Goal: Information Seeking & Learning: Check status

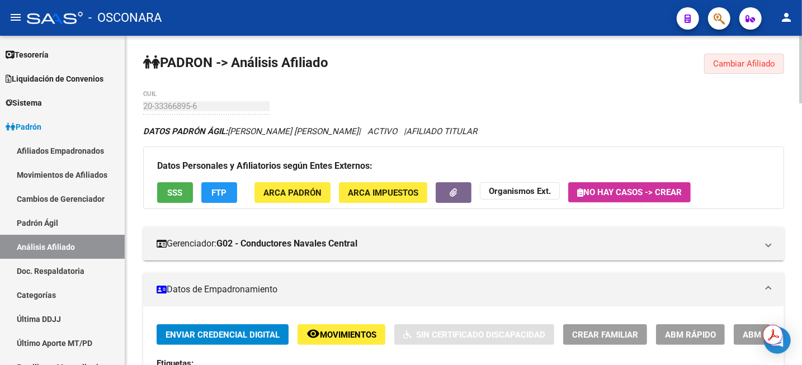
click at [753, 60] on span "Cambiar Afiliado" at bounding box center [744, 64] width 62 height 10
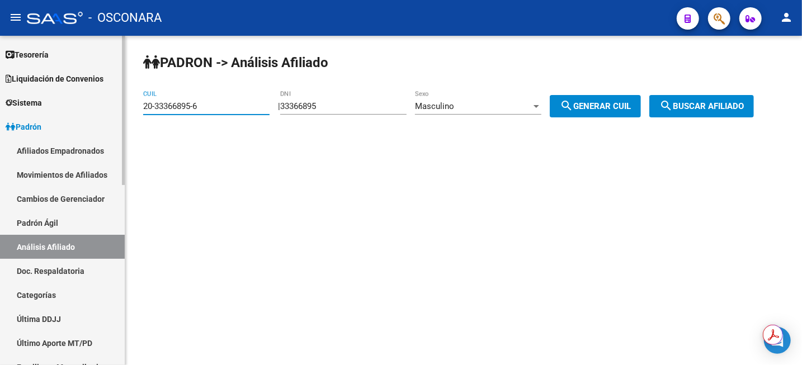
drag, startPoint x: 237, startPoint y: 104, endPoint x: 106, endPoint y: 108, distance: 130.9
click at [107, 109] on mat-sidenav-container "Firma Express Inicio Instructivos Contacto OS Reportes Tablero de Control Ingre…" at bounding box center [401, 200] width 802 height 329
paste input "7-44231971-0"
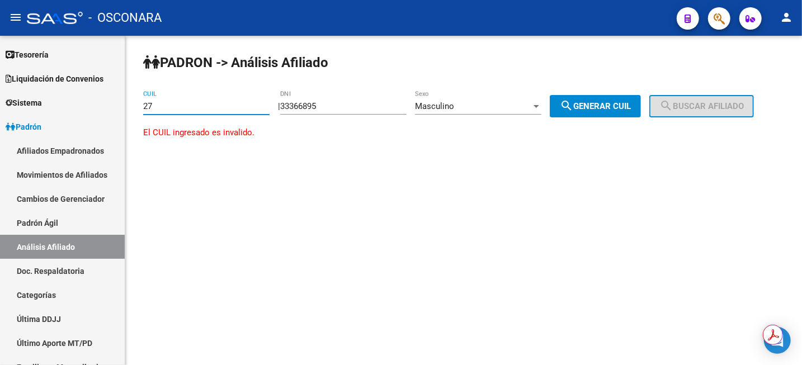
type input "2"
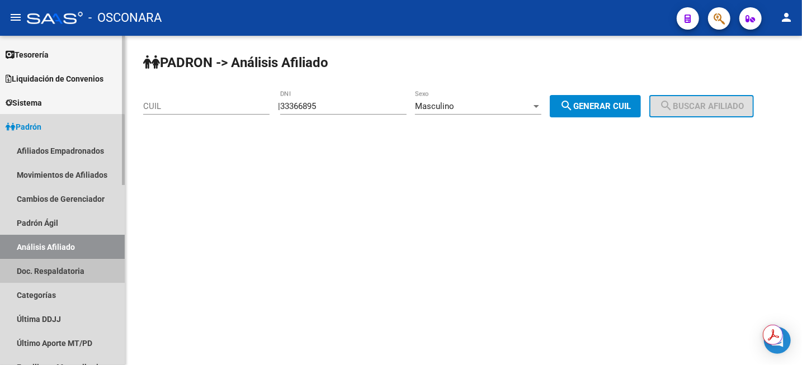
drag, startPoint x: 39, startPoint y: 271, endPoint x: 42, endPoint y: 257, distance: 13.7
click at [39, 271] on link "Doc. Respaldatoria" at bounding box center [62, 271] width 125 height 24
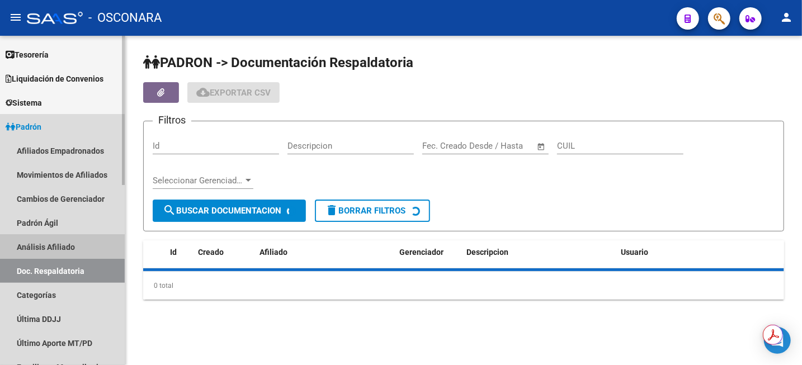
click at [45, 245] on link "Análisis Afiliado" at bounding box center [62, 247] width 125 height 24
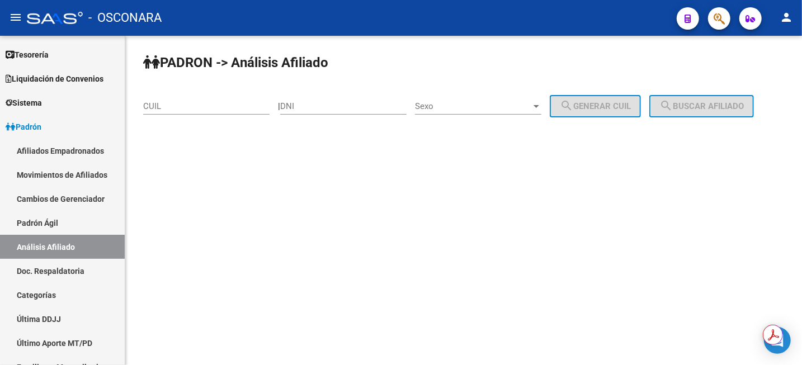
click at [226, 97] on div "CUIL" at bounding box center [206, 103] width 126 height 24
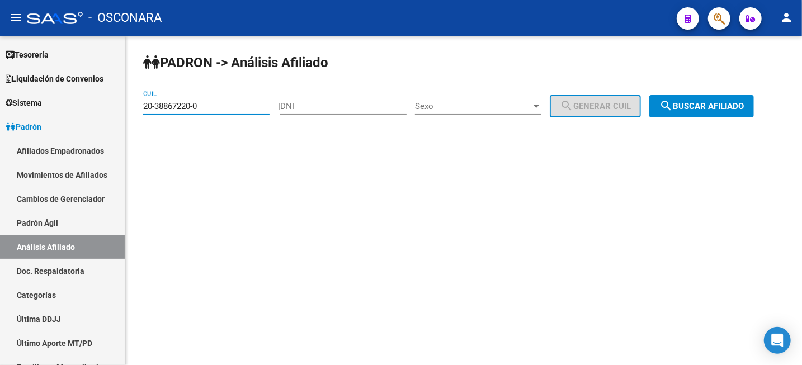
type input "20-38867220-0"
click at [741, 117] on button "search Buscar afiliado" at bounding box center [701, 106] width 105 height 22
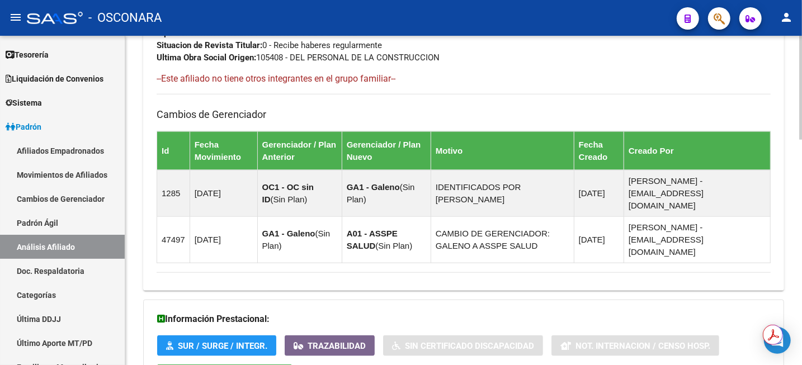
scroll to position [712, 0]
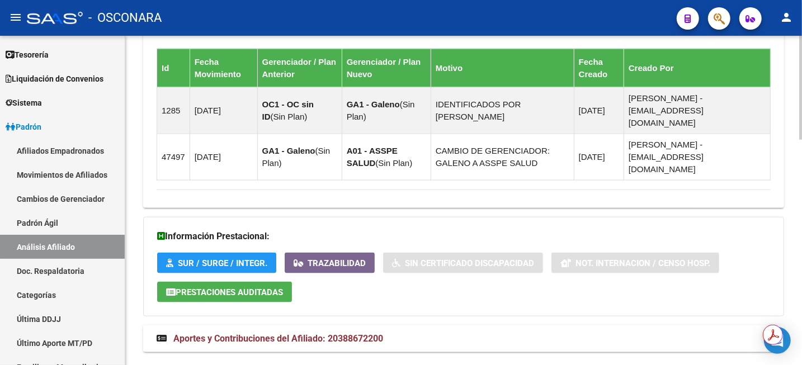
click at [367, 326] on mat-expansion-panel-header "Aportes y Contribuciones del Afiliado: 20388672200" at bounding box center [463, 339] width 641 height 27
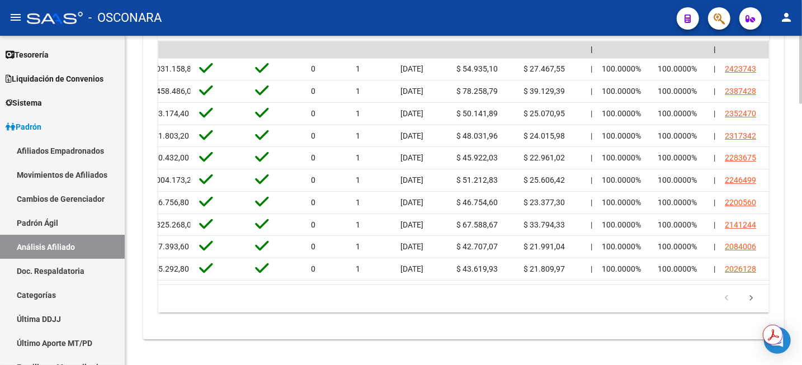
scroll to position [0, 1761]
click at [753, 293] on icon "go to next page" at bounding box center [751, 299] width 15 height 13
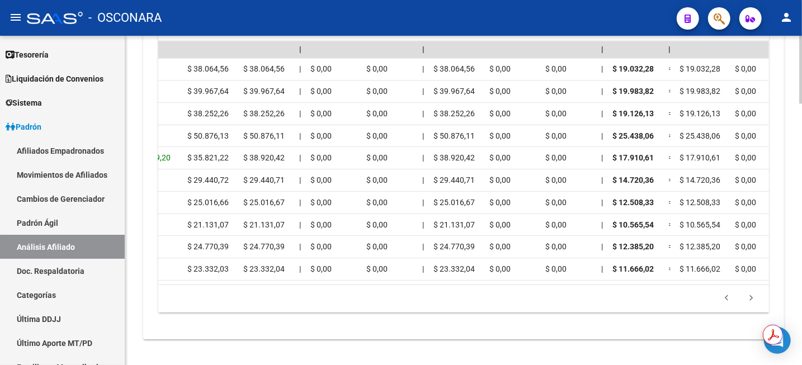
scroll to position [0, 0]
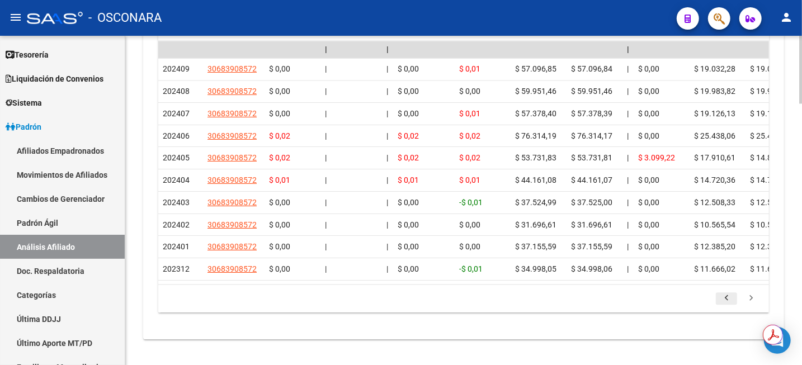
click at [727, 293] on icon "go to previous page" at bounding box center [726, 299] width 15 height 13
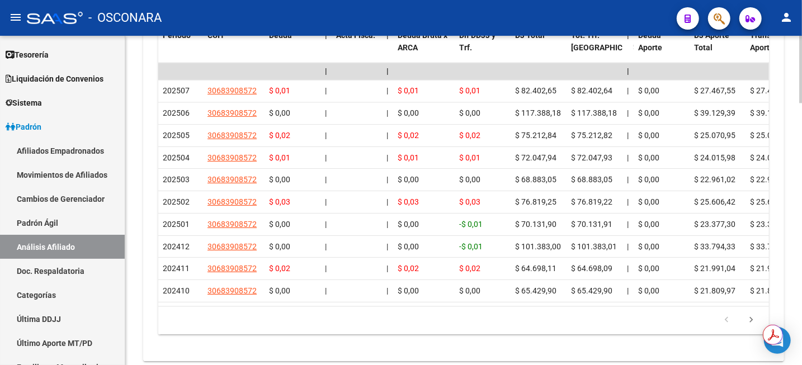
scroll to position [1247, 0]
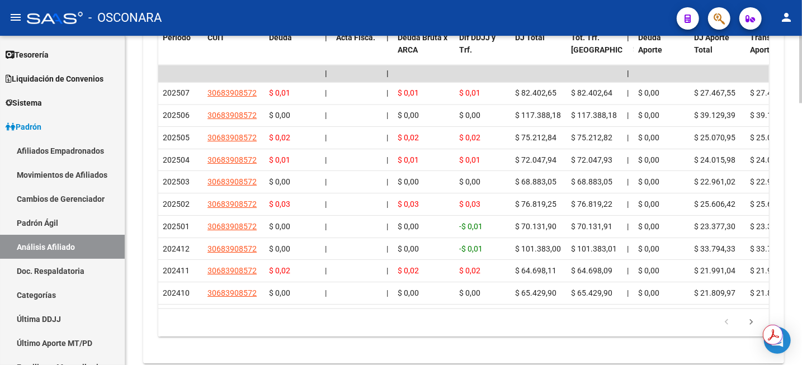
click at [801, 301] on div at bounding box center [800, 324] width 3 height 68
click at [752, 318] on icon "go to next page" at bounding box center [751, 324] width 15 height 13
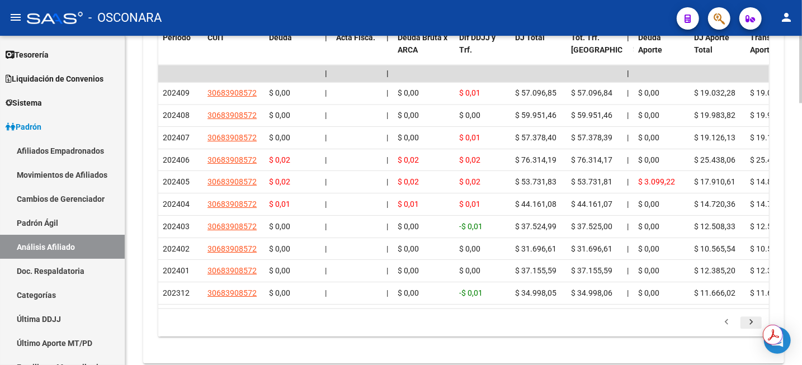
click at [752, 318] on icon "go to next page" at bounding box center [751, 324] width 15 height 13
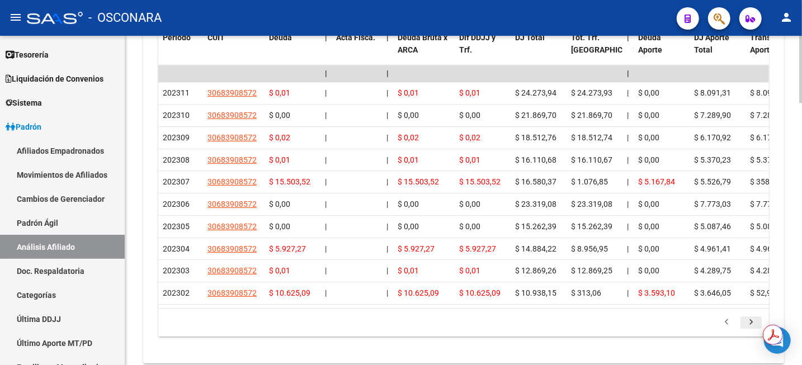
click at [752, 318] on icon "go to next page" at bounding box center [751, 324] width 15 height 13
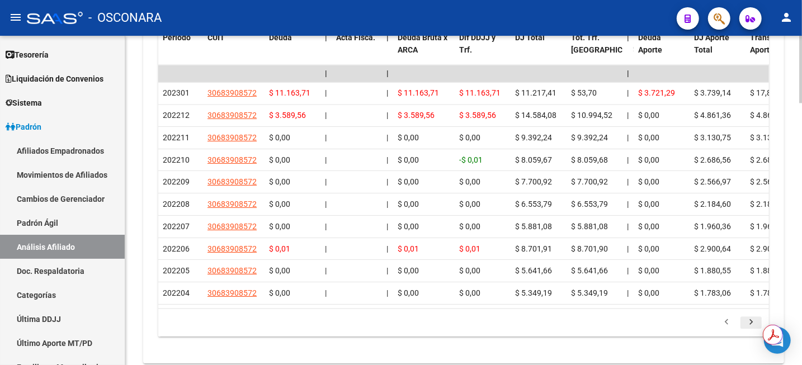
click at [752, 318] on icon "go to next page" at bounding box center [751, 324] width 15 height 13
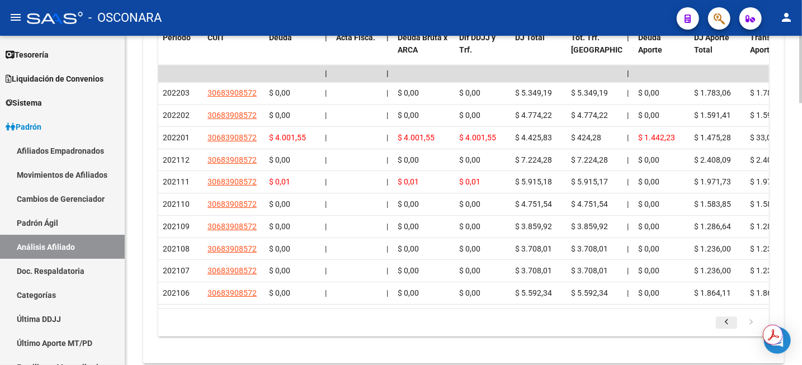
click at [728, 318] on icon "go to previous page" at bounding box center [726, 324] width 15 height 13
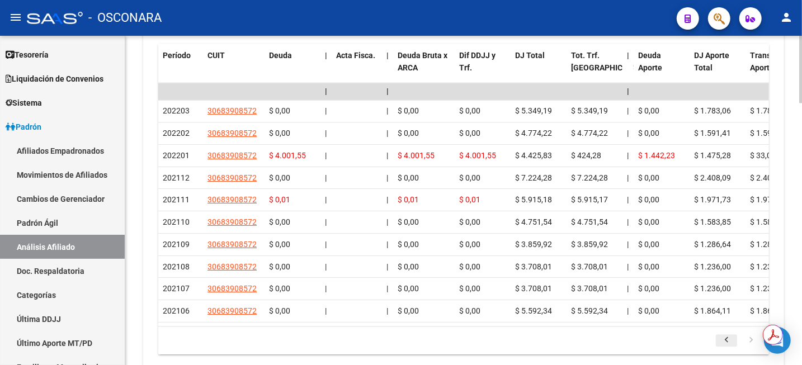
click at [728, 327] on div "50 total 1 2 3 4 5" at bounding box center [463, 341] width 611 height 28
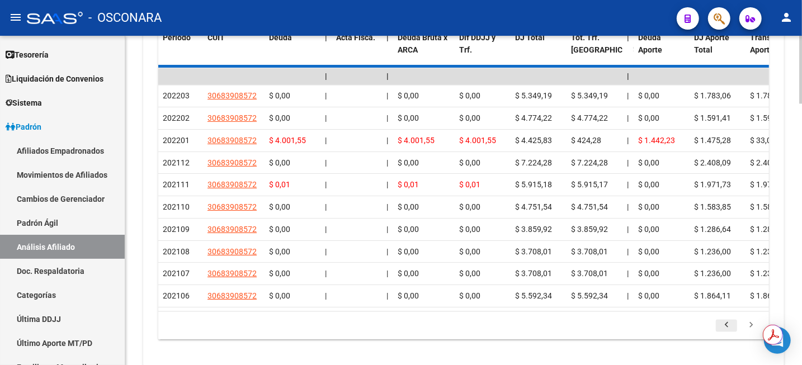
click at [728, 312] on div "50 total 1 2 3 4 5" at bounding box center [463, 326] width 611 height 28
click at [728, 321] on icon "go to previous page" at bounding box center [726, 327] width 15 height 13
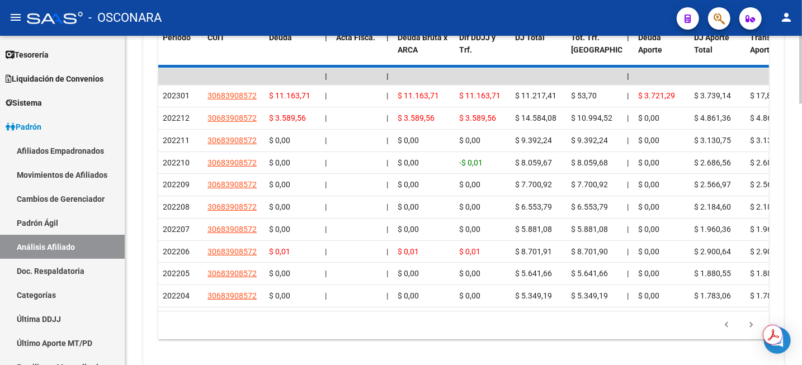
click at [728, 312] on div "179.769.313.486.231.570.000.000.000.000.000.000.000.000.000.000.000.000.000.000…" at bounding box center [463, 326] width 611 height 28
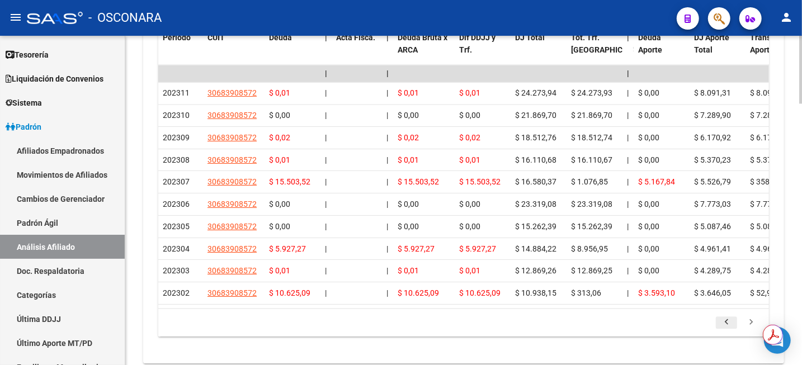
click at [728, 310] on div "179.769.313.486.231.570.000.000.000.000.000.000.000.000.000.000.000.000.000.000…" at bounding box center [463, 323] width 611 height 28
click at [728, 318] on icon "go to previous page" at bounding box center [726, 324] width 15 height 13
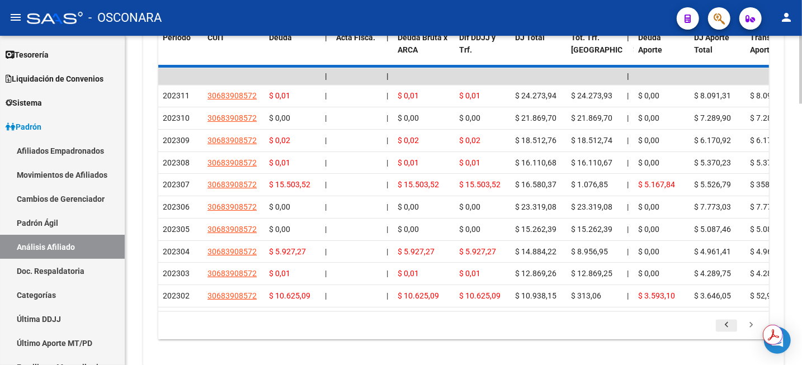
click at [728, 313] on div "179.769.313.486.231.570.000.000.000.000.000.000.000.000.000.000.000.000.000.000…" at bounding box center [463, 326] width 611 height 28
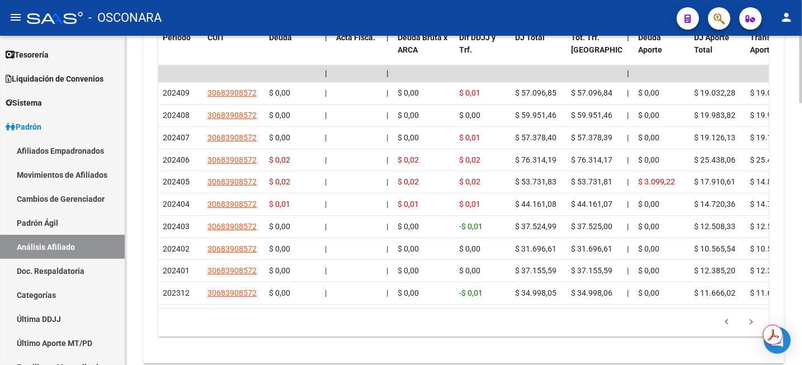
click at [728, 318] on icon "go to previous page" at bounding box center [726, 324] width 15 height 13
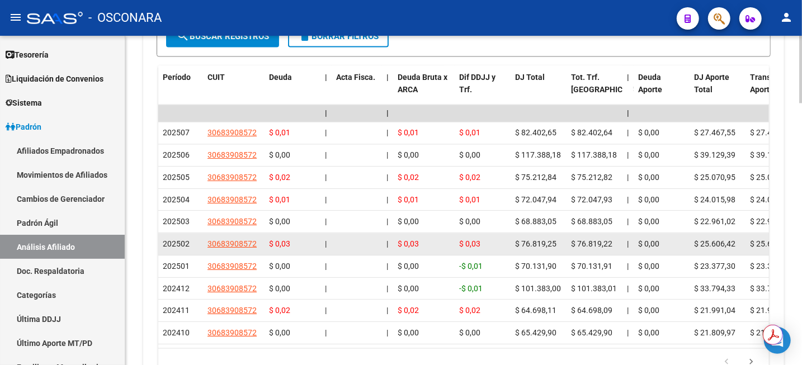
scroll to position [1177, 0]
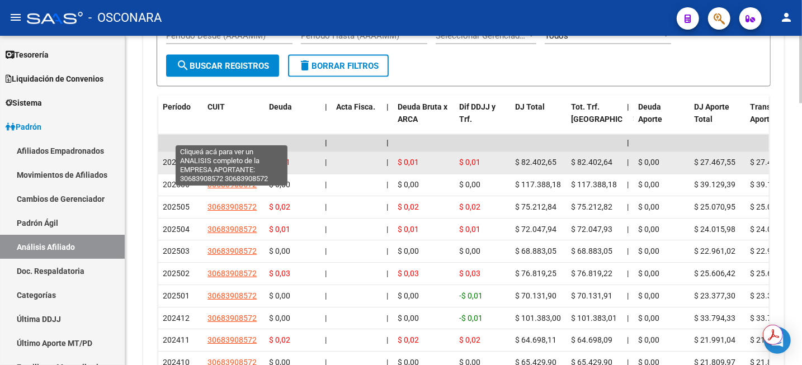
click at [233, 158] on span "30683908572" at bounding box center [232, 162] width 49 height 9
type textarea "30683908572"
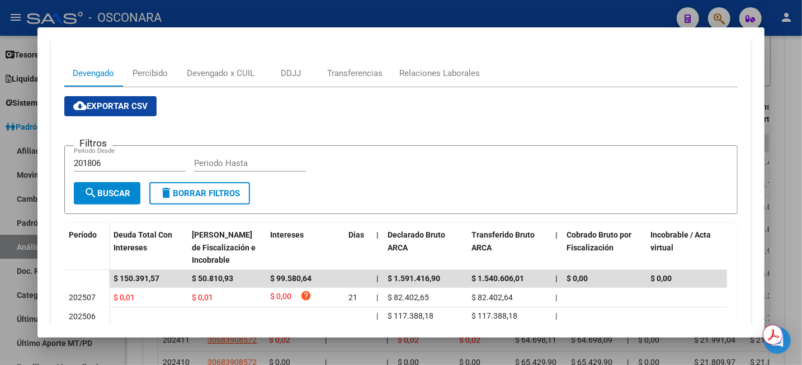
scroll to position [140, 0]
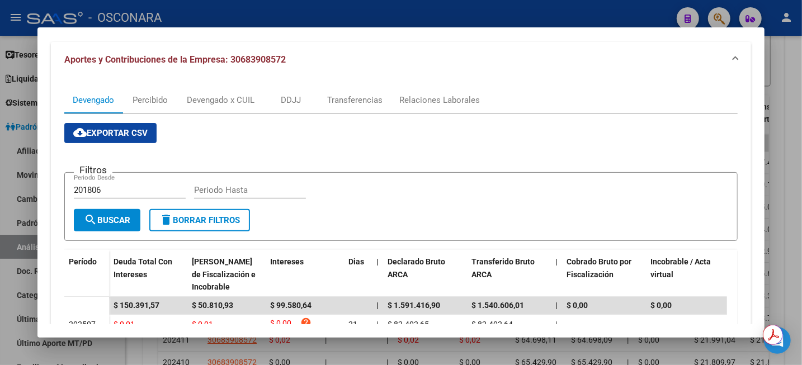
click at [798, 81] on div at bounding box center [401, 182] width 802 height 365
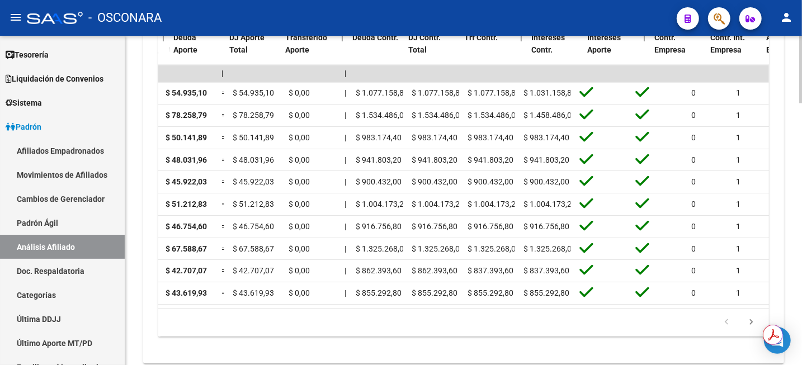
scroll to position [0, 0]
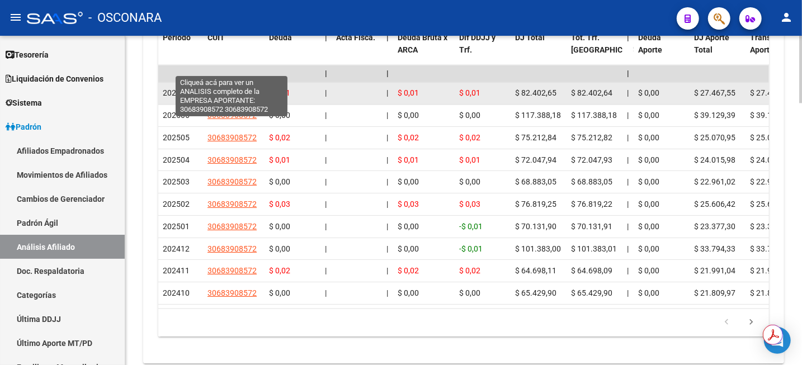
click at [232, 89] on span "30683908572" at bounding box center [232, 93] width 49 height 9
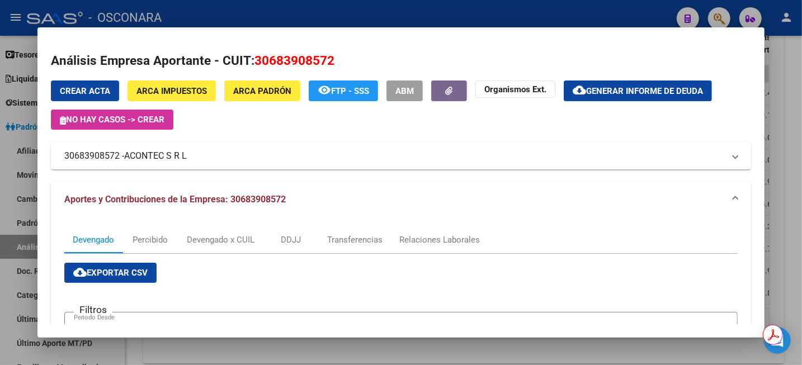
click at [163, 154] on span "ACONTEC S R L" at bounding box center [155, 155] width 63 height 13
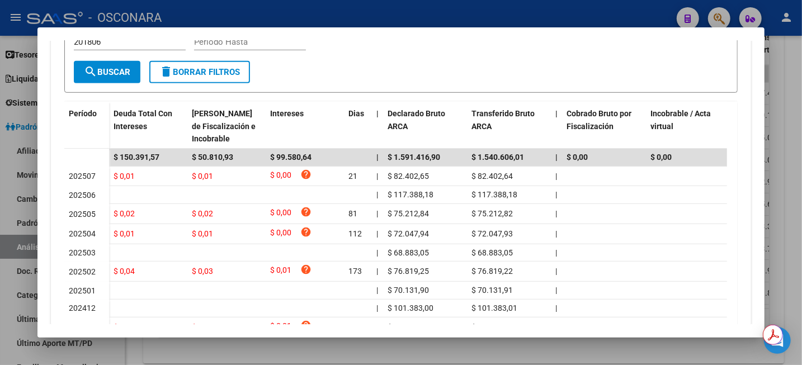
scroll to position [420, 0]
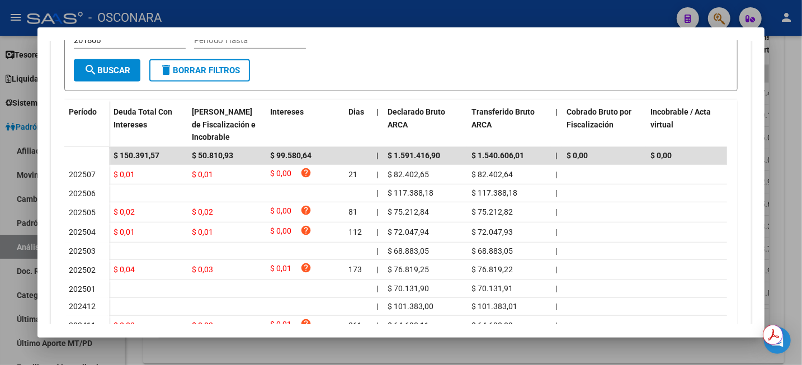
click at [801, 92] on div at bounding box center [401, 182] width 802 height 365
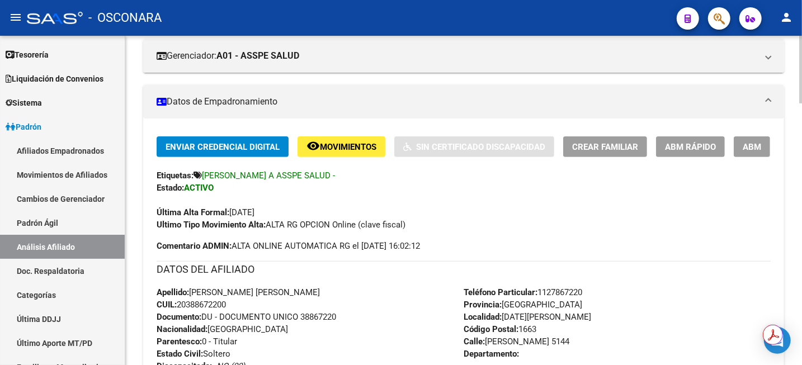
scroll to position [210, 0]
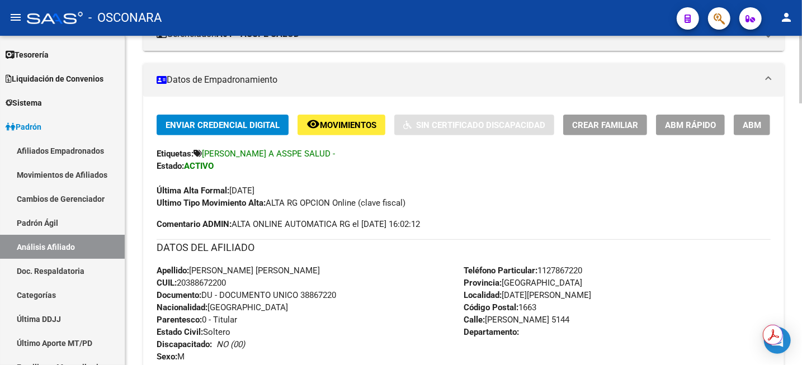
click at [230, 284] on div "Apellido: [PERSON_NAME] [PERSON_NAME] CUIL: 20388672200 Documento: DU - DOCUMEN…" at bounding box center [310, 326] width 307 height 123
drag, startPoint x: 235, startPoint y: 282, endPoint x: 158, endPoint y: 270, distance: 77.7
click at [158, 270] on div "Apellido: [PERSON_NAME] [PERSON_NAME] CUIL: 20388672200 Documento: DU - DOCUMEN…" at bounding box center [310, 326] width 307 height 123
copy div "Apellido: [PERSON_NAME] [PERSON_NAME] CUIL: 20388672200"
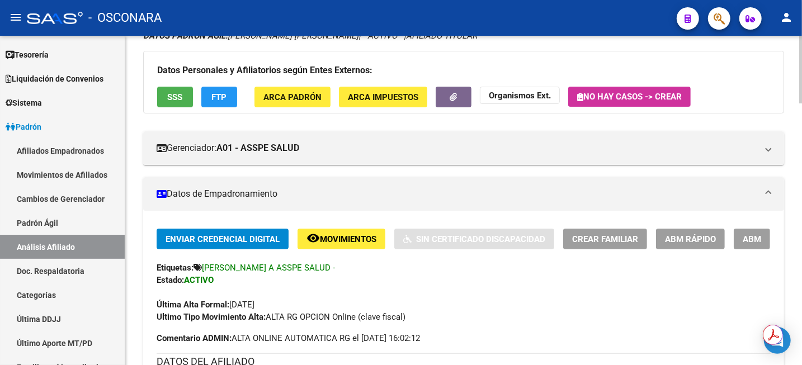
scroll to position [0, 0]
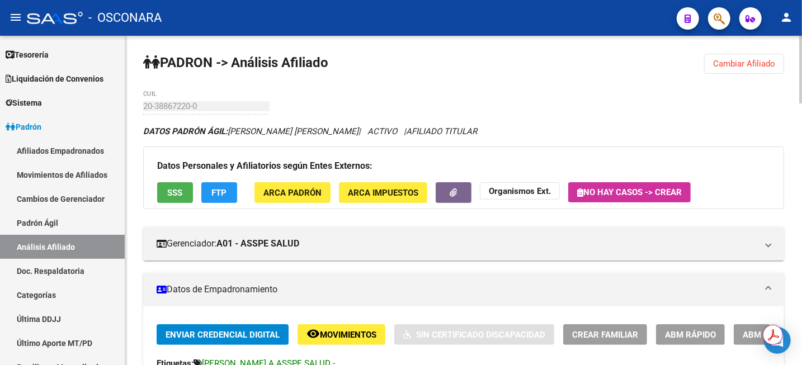
click at [766, 66] on span "Cambiar Afiliado" at bounding box center [744, 64] width 62 height 10
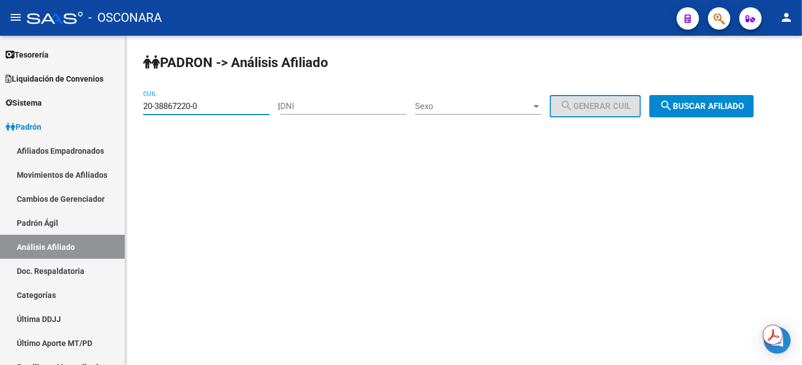
drag, startPoint x: 249, startPoint y: 107, endPoint x: 125, endPoint y: 112, distance: 124.8
click at [125, 112] on mat-sidenav-container "Firma Express Inicio Instructivos Contacto OS Reportes Tablero de Control Ingre…" at bounding box center [401, 200] width 802 height 329
paste input "7-44692850-9"
type input "27-44692850-9"
click at [698, 105] on span "search Buscar afiliado" at bounding box center [701, 106] width 84 height 10
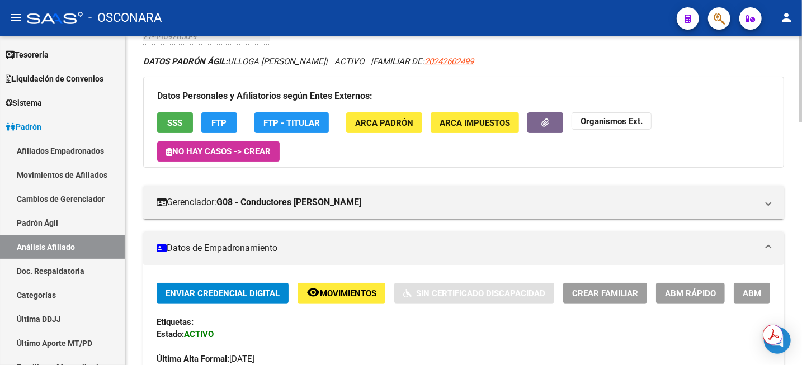
scroll to position [210, 0]
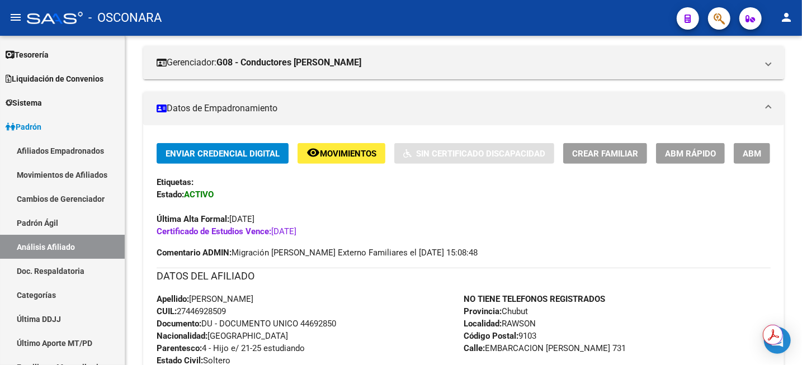
click at [759, 157] on span "ABM" at bounding box center [752, 154] width 18 height 10
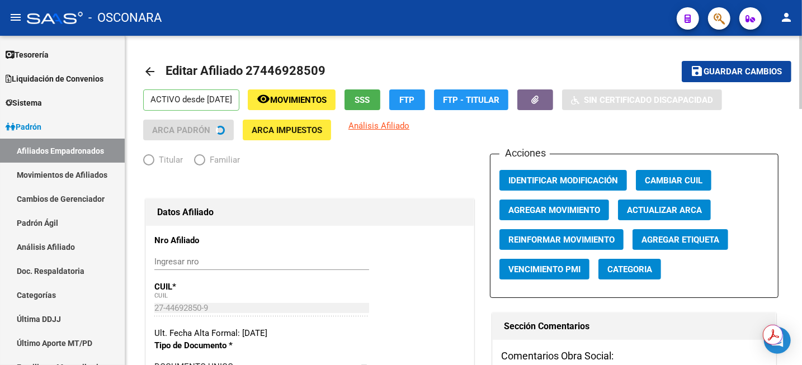
radio input "true"
type input "30-71075848-0"
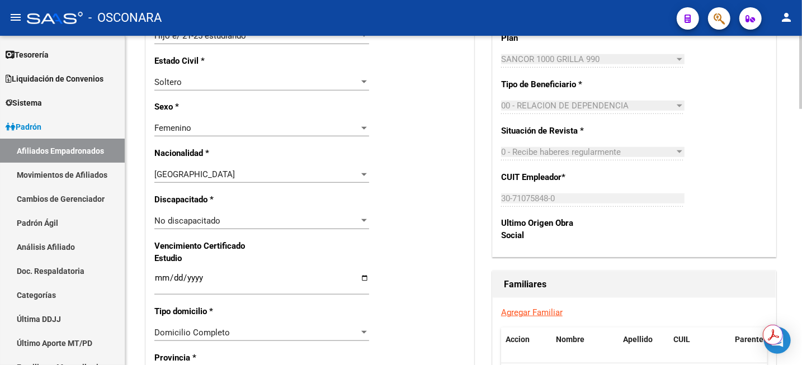
scroll to position [629, 0]
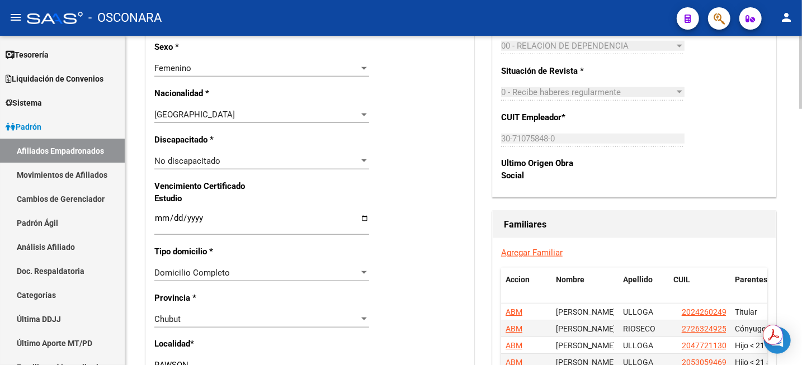
click at [197, 219] on input "[DATE]" at bounding box center [261, 223] width 215 height 18
type input "[DATE]"
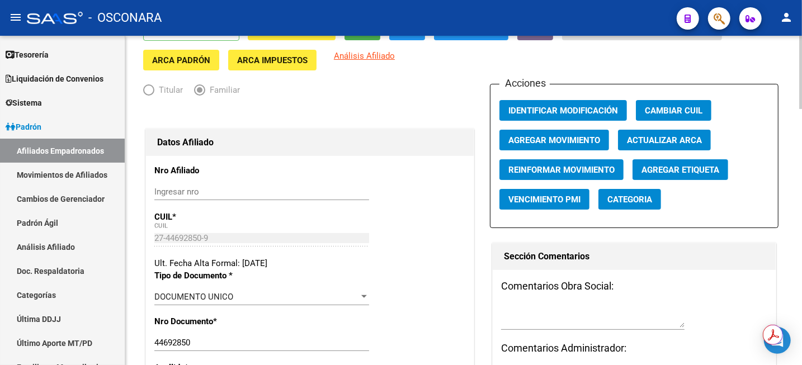
scroll to position [0, 0]
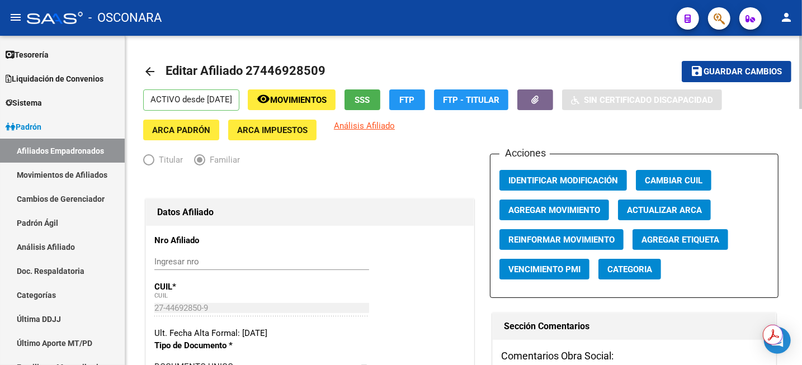
click at [744, 71] on span "Guardar cambios" at bounding box center [743, 72] width 78 height 10
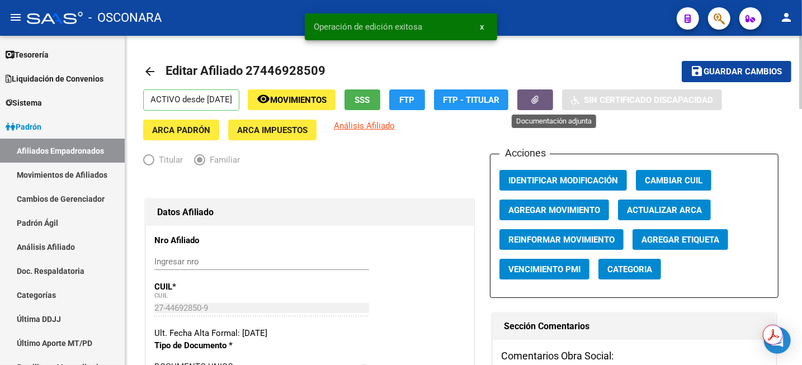
click at [553, 102] on button "button" at bounding box center [535, 99] width 36 height 21
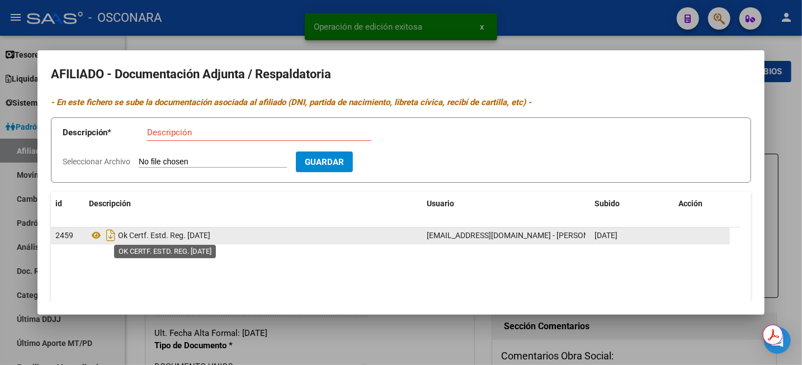
click at [121, 235] on span "Ok Certf. Estd. Reg. [DATE]" at bounding box center [164, 235] width 92 height 9
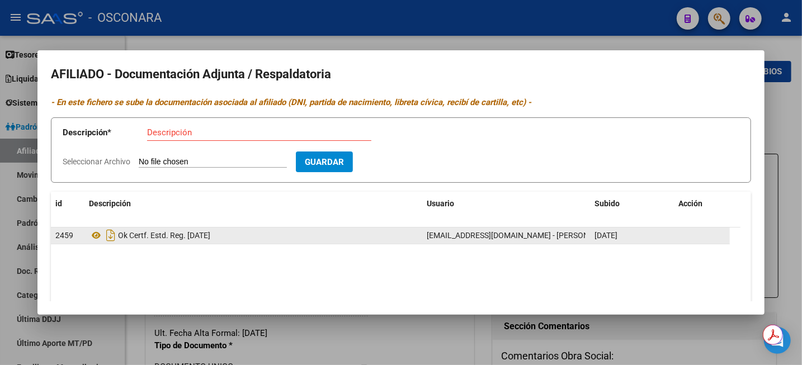
drag, startPoint x: 120, startPoint y: 234, endPoint x: 191, endPoint y: 235, distance: 70.5
click at [191, 235] on span "Ok Certf. Estd. Reg. [DATE]" at bounding box center [164, 235] width 92 height 9
copy span "Ok Certf. Estd. Reg."
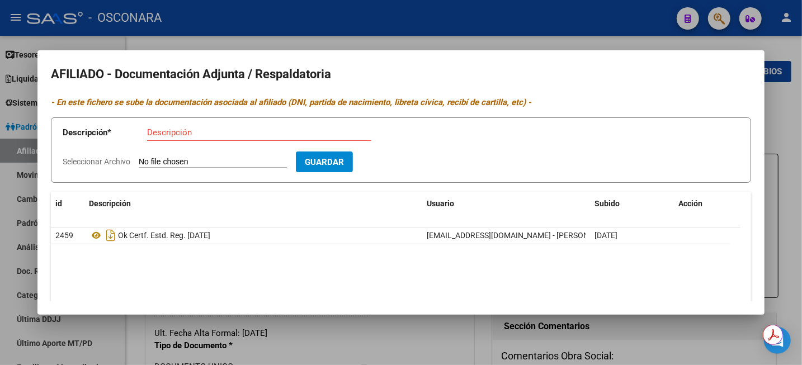
click at [201, 137] on div "Descripción" at bounding box center [259, 132] width 224 height 17
paste input "Ok Certf. Estd. Reg."
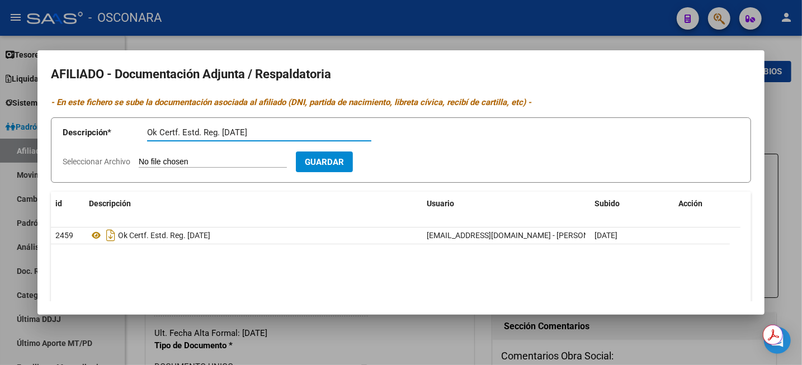
type input "Ok Certf. Estd. Reg. [DATE]"
type input "C:\fakepath\WhatsApp Image [DATE] 15.13.03.jpeg"
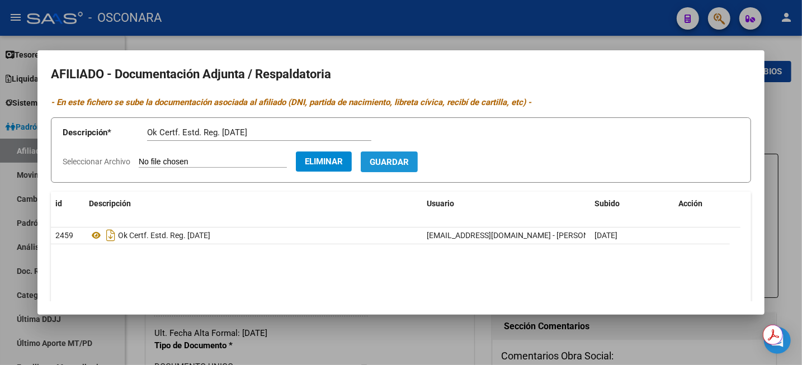
click at [409, 162] on span "Guardar" at bounding box center [389, 162] width 39 height 10
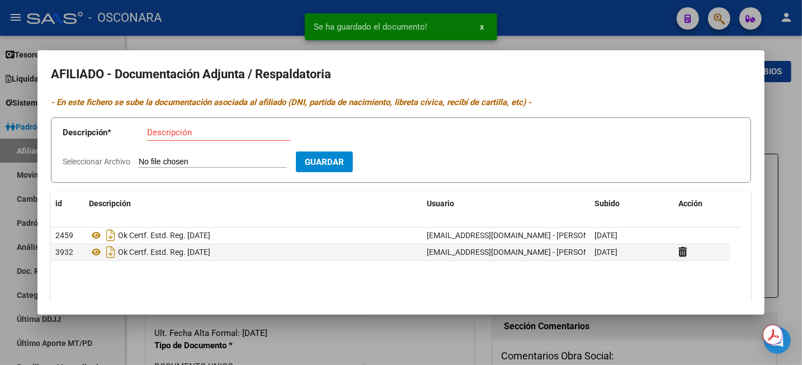
click at [800, 145] on div at bounding box center [401, 182] width 802 height 365
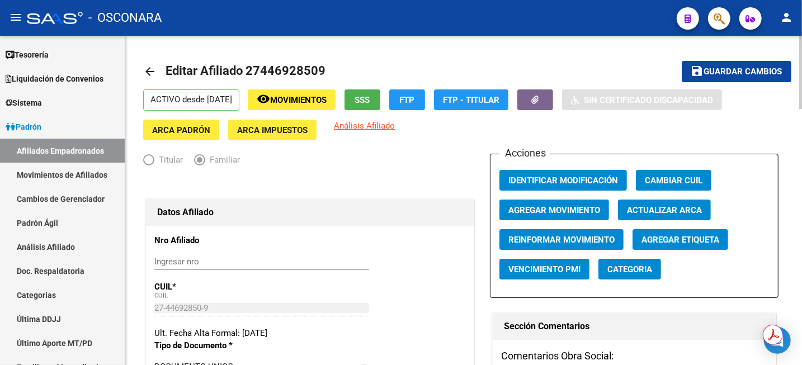
click at [758, 68] on span "Guardar cambios" at bounding box center [743, 72] width 78 height 10
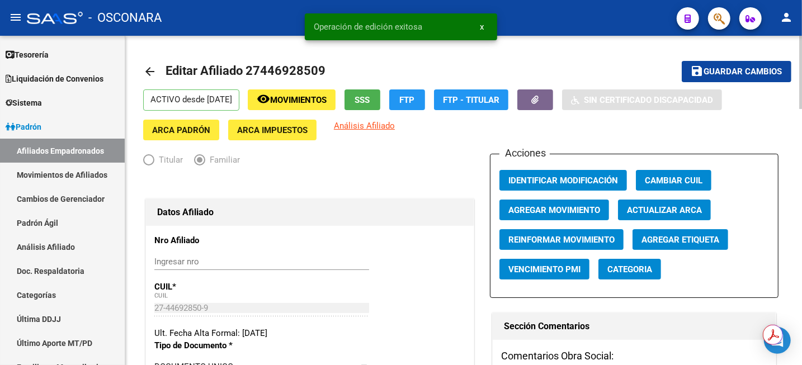
click at [265, 72] on span "Editar Afiliado 27446928509" at bounding box center [246, 71] width 160 height 14
copy h1 "27446928509"
click at [56, 239] on link "Análisis Afiliado" at bounding box center [62, 247] width 125 height 24
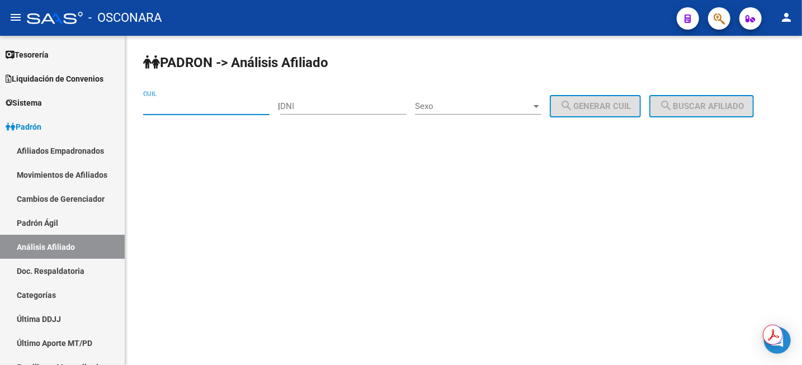
paste input "27-44692850-9"
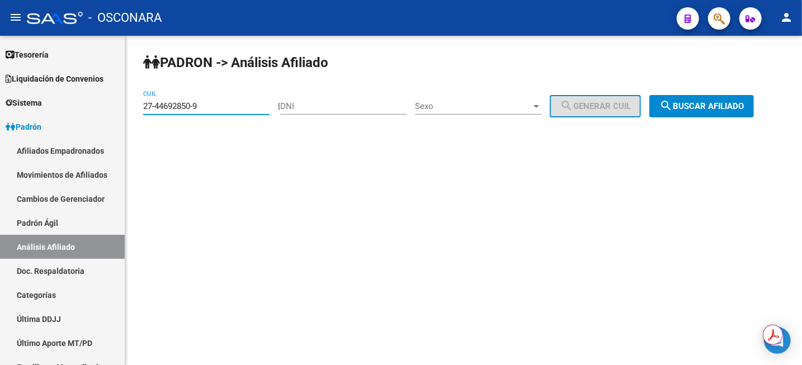
type input "27-44692850-9"
click at [686, 116] on button "search Buscar afiliado" at bounding box center [701, 106] width 105 height 22
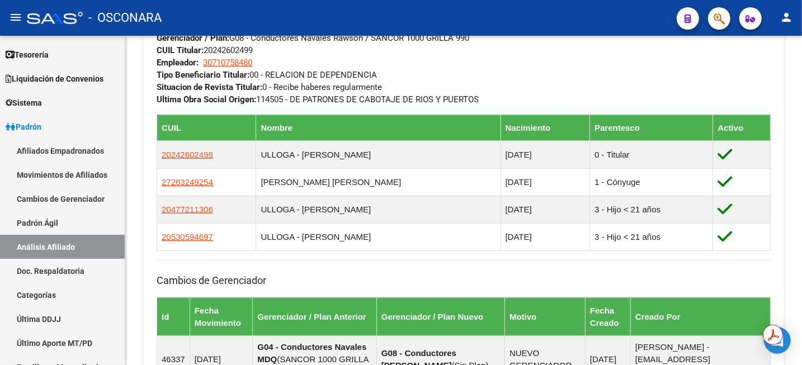
scroll to position [629, 0]
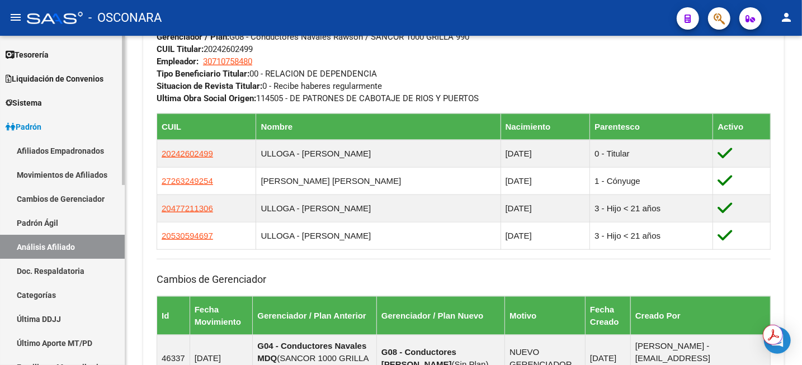
click at [41, 244] on link "Análisis Afiliado" at bounding box center [62, 247] width 125 height 24
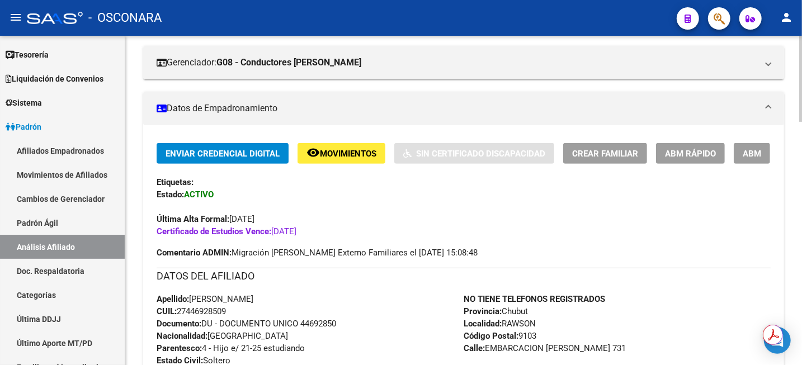
scroll to position [70, 0]
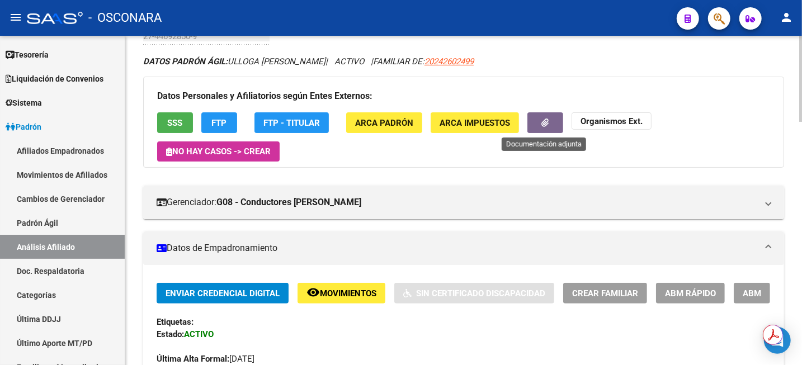
click at [538, 120] on button "button" at bounding box center [545, 122] width 36 height 21
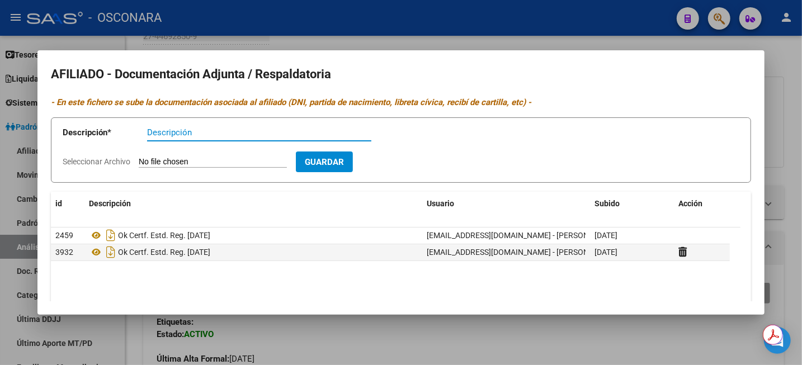
click at [798, 71] on div at bounding box center [401, 182] width 802 height 365
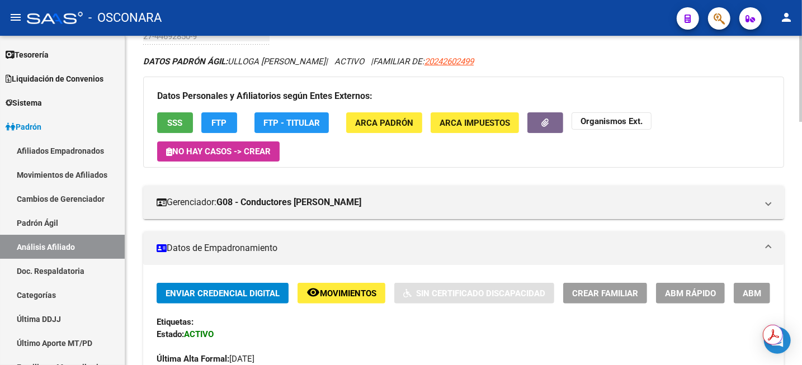
drag, startPoint x: 769, startPoint y: 56, endPoint x: 590, endPoint y: 79, distance: 180.5
click at [768, 56] on div "DATOS [PERSON_NAME] ÁGIL: ULLOGA [PERSON_NAME] | ACTIVO | FAMILIAR DE: 20242602…" at bounding box center [463, 61] width 641 height 12
click at [62, 268] on link "Doc. Respaldatoria" at bounding box center [62, 271] width 125 height 24
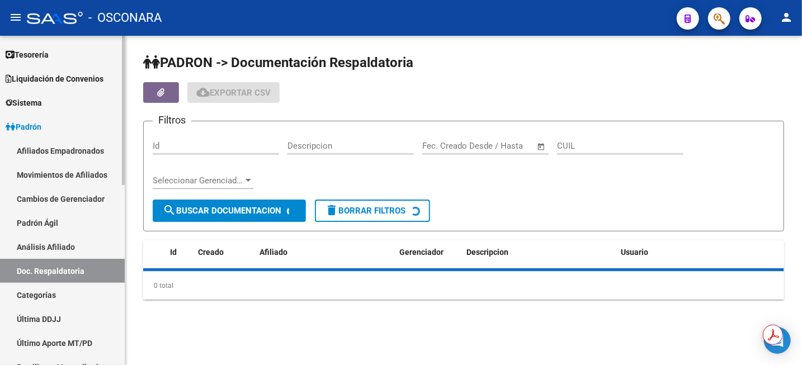
click at [59, 248] on link "Análisis Afiliado" at bounding box center [62, 247] width 125 height 24
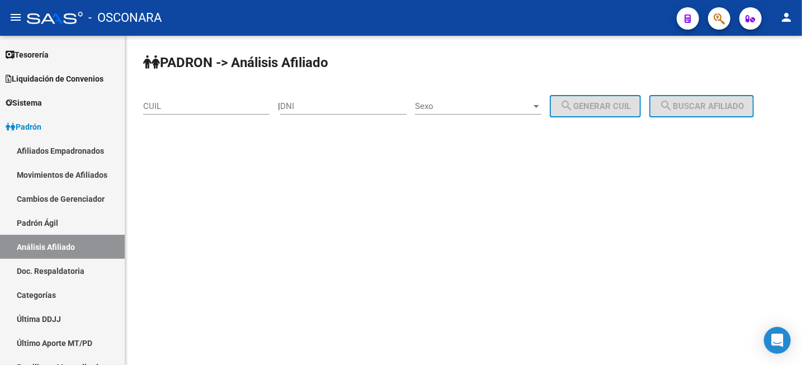
click at [171, 106] on input "CUIL" at bounding box center [206, 106] width 126 height 10
paste input "27-44231971-0"
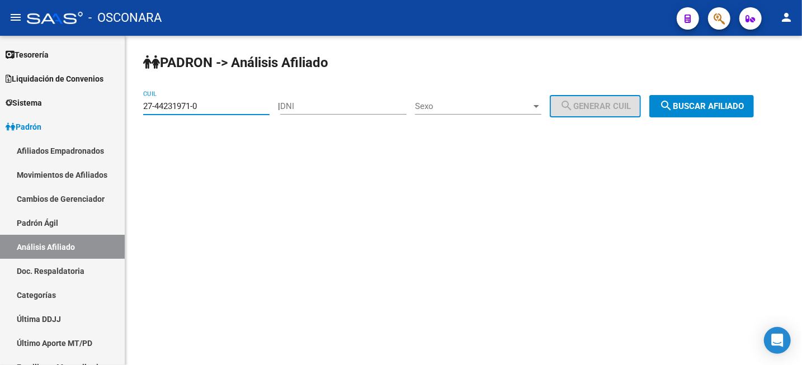
type input "27-44231971-0"
click at [704, 100] on button "search Buscar afiliado" at bounding box center [701, 106] width 105 height 22
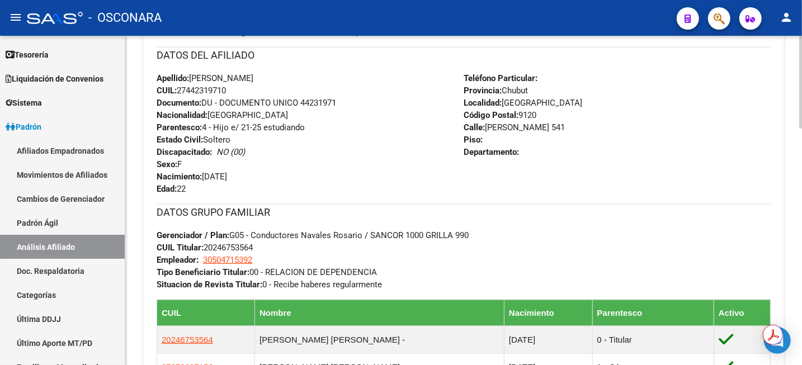
scroll to position [428, 0]
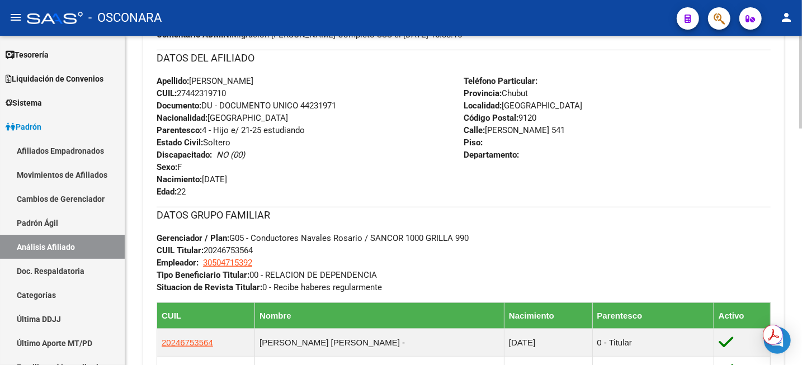
click at [799, 187] on div at bounding box center [800, 202] width 3 height 93
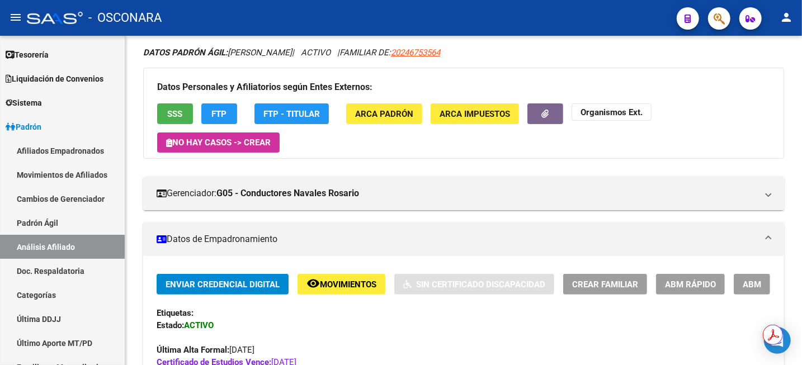
scroll to position [210, 0]
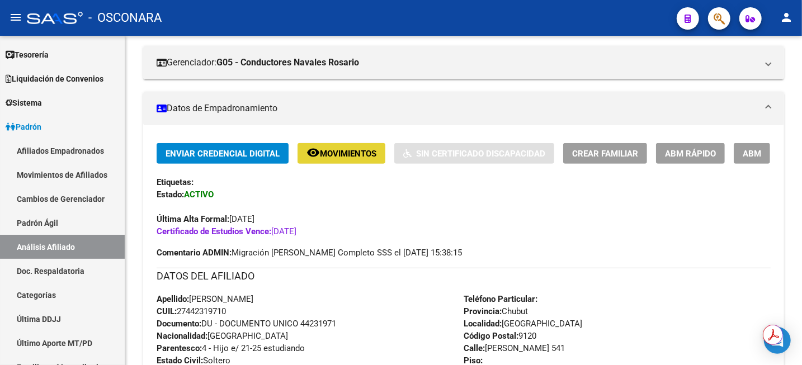
click at [357, 159] on button "remove_red_eye Movimientos" at bounding box center [342, 153] width 88 height 21
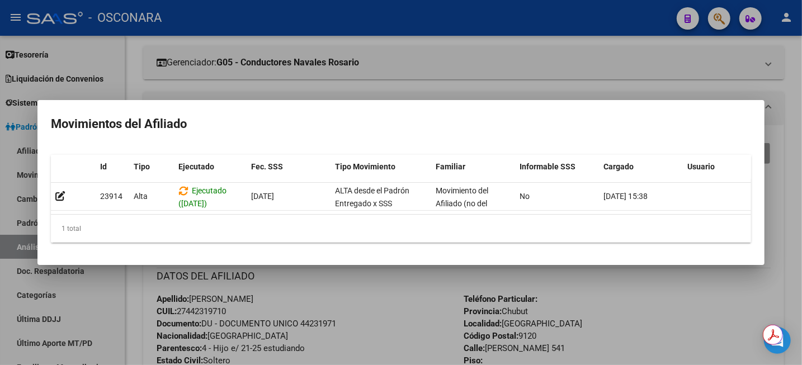
click at [495, 57] on div at bounding box center [401, 182] width 802 height 365
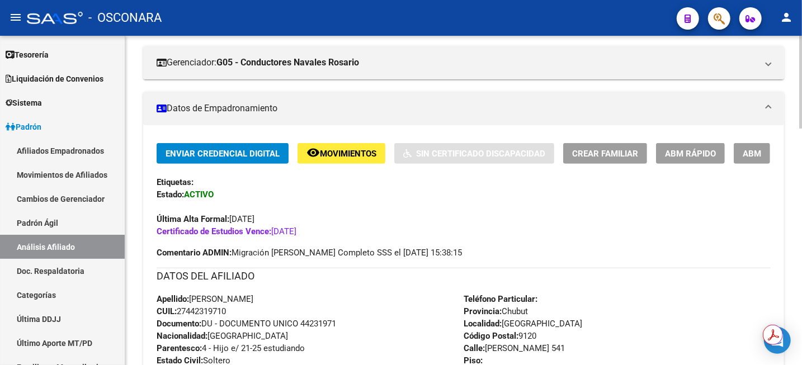
click at [204, 314] on span "CUIL: 27442319710" at bounding box center [191, 312] width 69 height 10
copy span "27442319710"
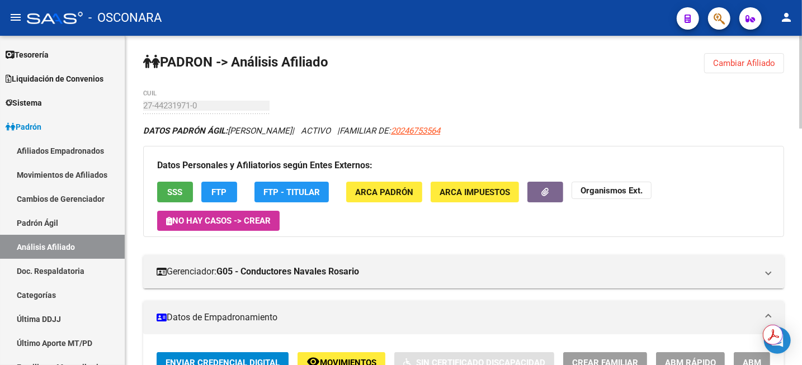
scroll to position [0, 0]
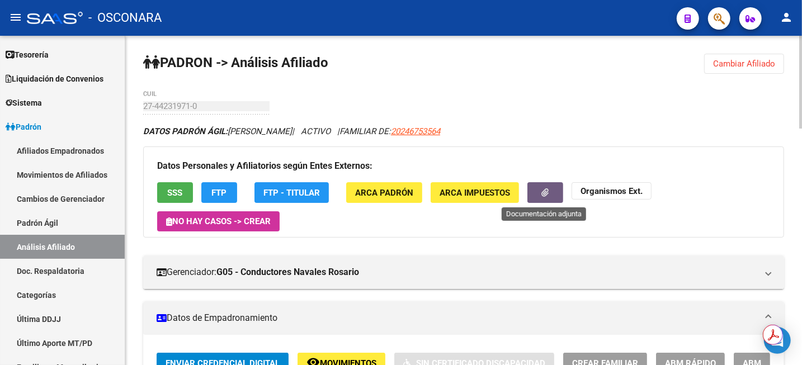
click at [540, 193] on button "button" at bounding box center [545, 192] width 36 height 21
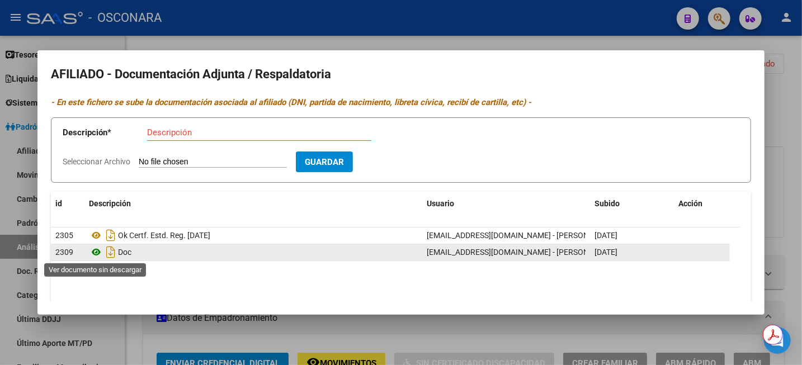
click at [95, 255] on icon at bounding box center [96, 252] width 15 height 13
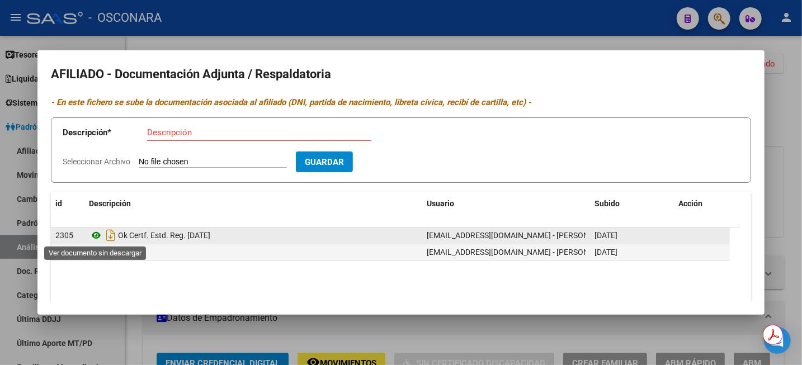
click at [97, 235] on icon at bounding box center [96, 235] width 15 height 13
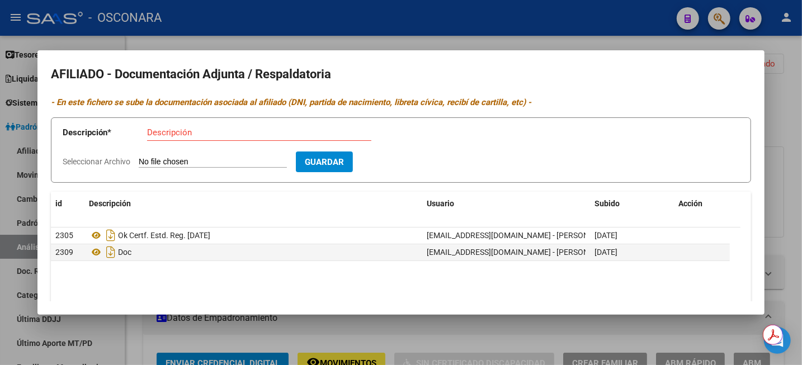
click at [476, 34] on div at bounding box center [401, 182] width 802 height 365
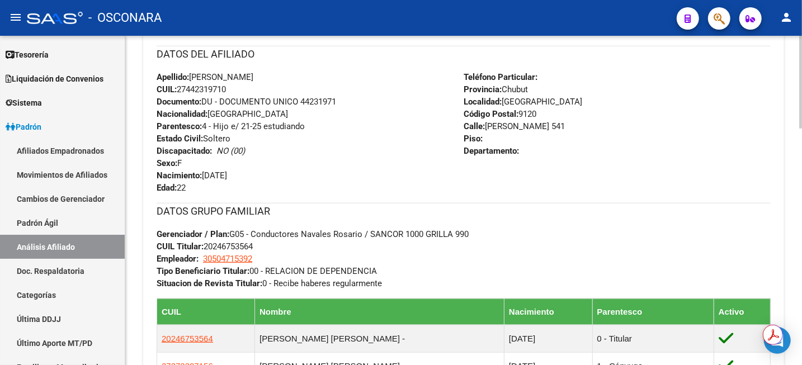
scroll to position [429, 0]
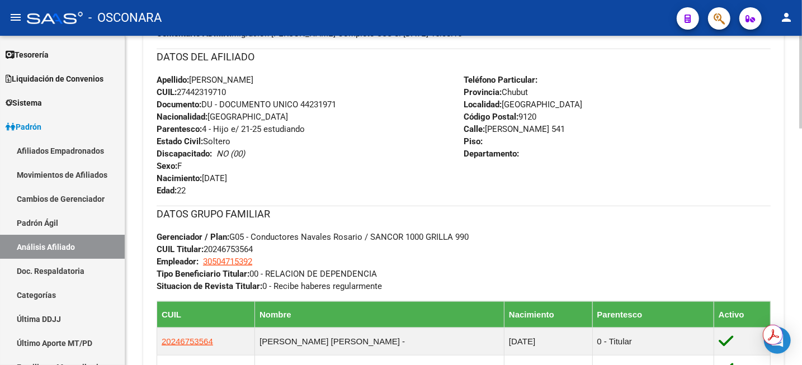
click at [797, 217] on div "[PERSON_NAME] -> Análisis Afiliado Cambiar Afiliado 27-44231971-0 CUIL DATOS [P…" at bounding box center [465, 194] width 680 height 1174
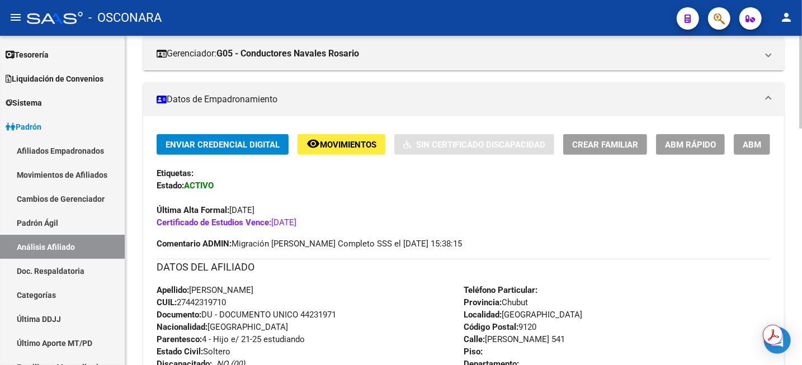
scroll to position [10, 0]
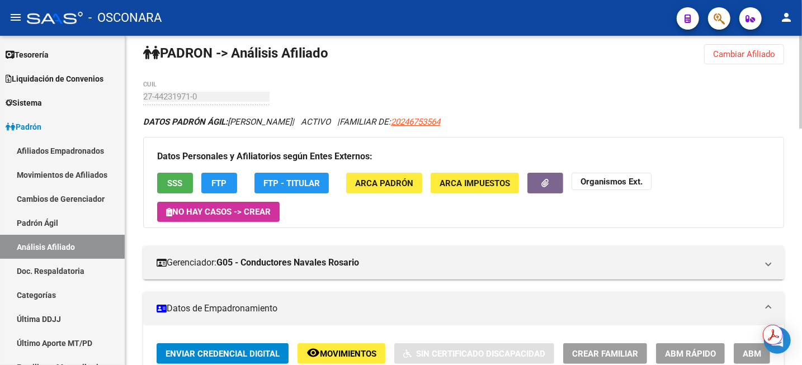
click at [746, 59] on button "Cambiar Afiliado" at bounding box center [744, 54] width 80 height 20
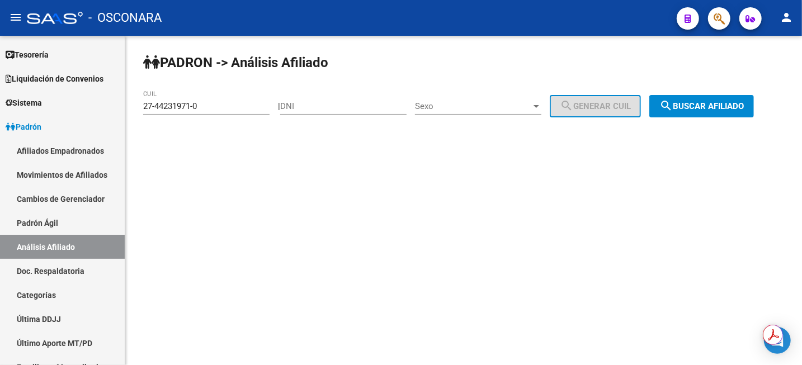
scroll to position [0, 0]
drag, startPoint x: 244, startPoint y: 106, endPoint x: 37, endPoint y: 133, distance: 208.7
click at [37, 133] on mat-sidenav-container "Firma Express Inicio Instructivos Contacto OS Reportes Tablero de Control Ingre…" at bounding box center [401, 200] width 802 height 329
click at [744, 103] on span "search Buscar afiliado" at bounding box center [701, 106] width 84 height 10
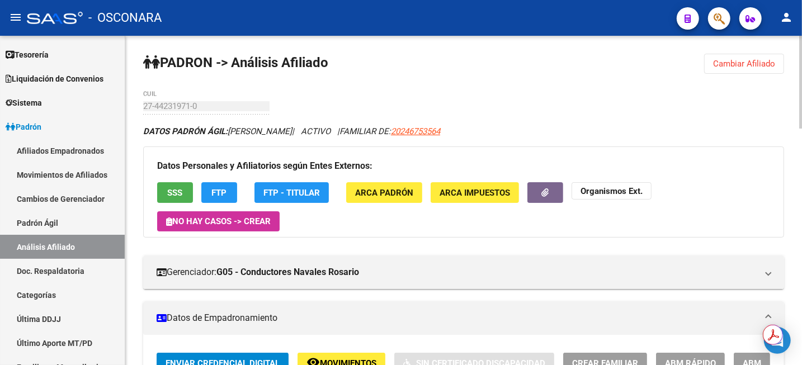
click at [719, 71] on button "Cambiar Afiliado" at bounding box center [744, 64] width 80 height 20
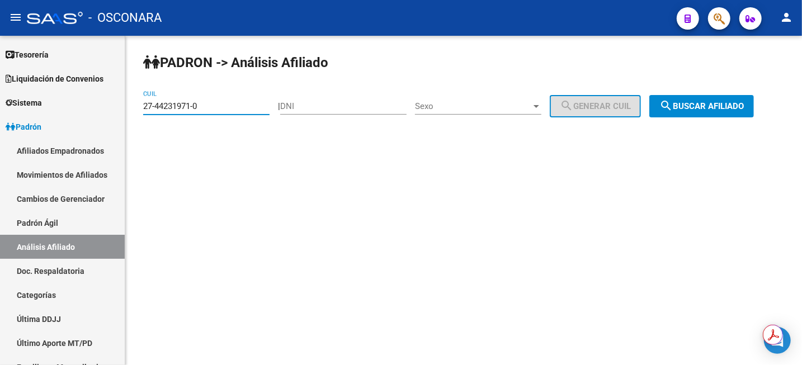
drag, startPoint x: 238, startPoint y: 111, endPoint x: 137, endPoint y: 112, distance: 101.3
click at [137, 112] on div "[PERSON_NAME] -> Análisis Afiliado 27-44231971-0 CUIL | DNI Sexo Sexo search Ge…" at bounding box center [463, 94] width 677 height 117
paste input "766085-2"
type input "27-44766085-2"
click at [687, 109] on span "search Buscar afiliado" at bounding box center [701, 106] width 84 height 10
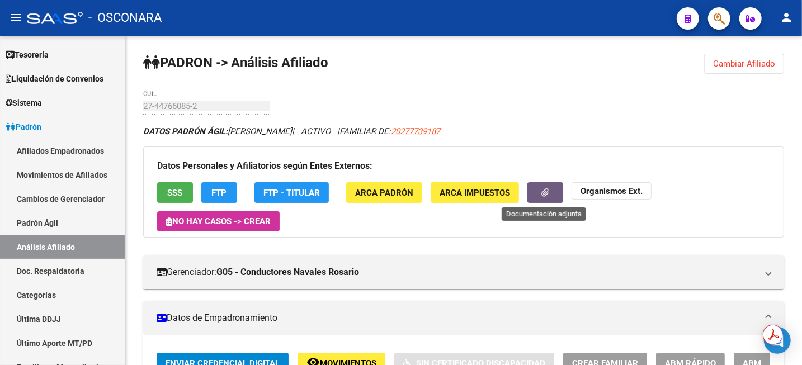
click at [555, 196] on button "button" at bounding box center [545, 192] width 36 height 21
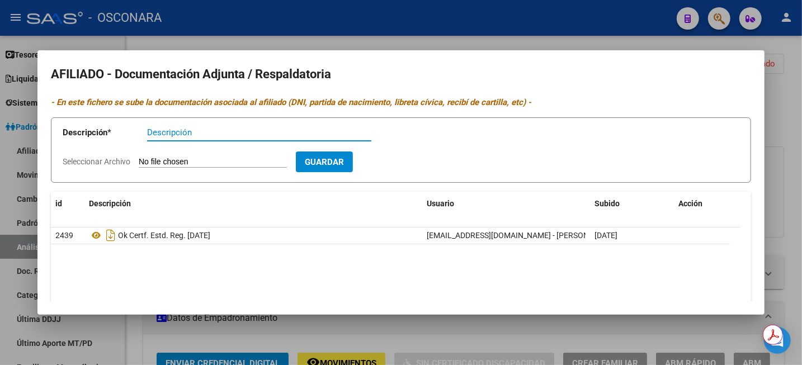
click at [567, 46] on div at bounding box center [401, 182] width 802 height 365
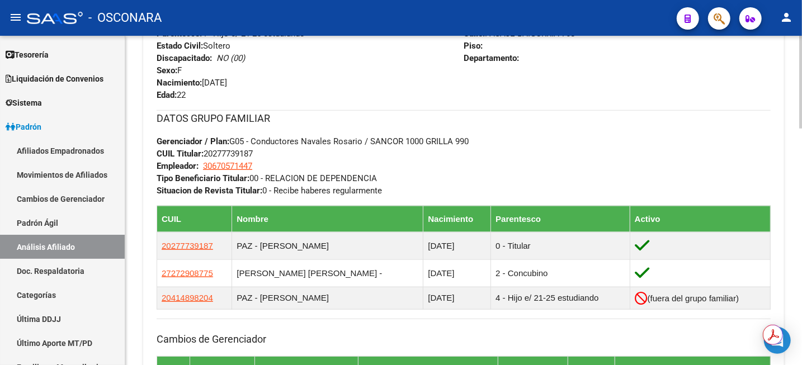
scroll to position [532, 0]
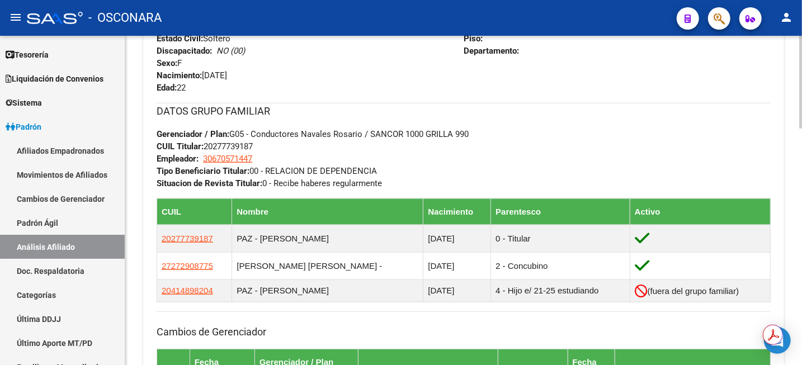
click at [799, 257] on div at bounding box center [800, 232] width 3 height 93
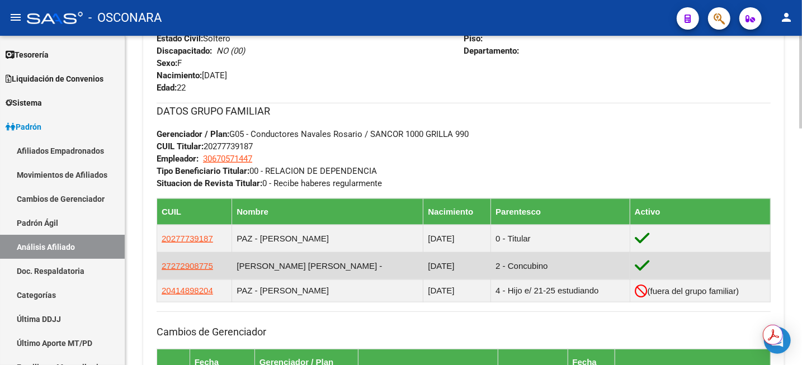
scroll to position [539, 0]
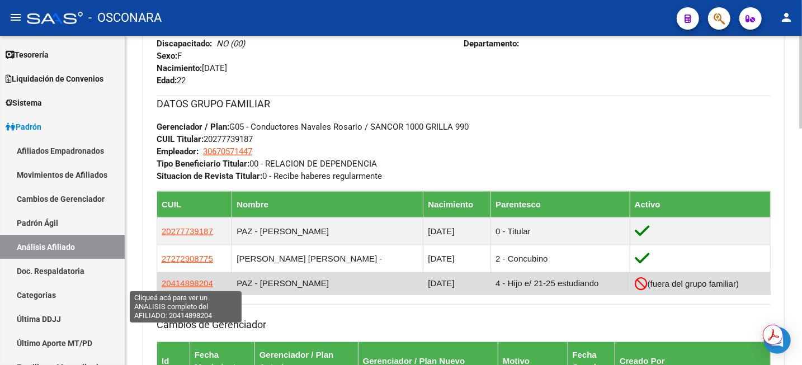
click at [187, 284] on span "20414898204" at bounding box center [187, 284] width 51 height 10
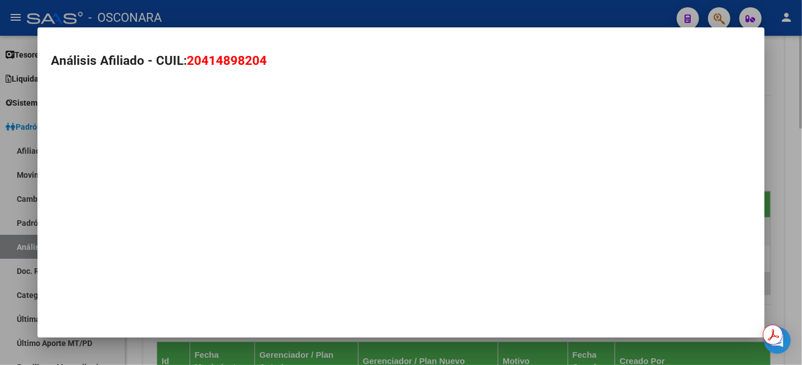
type textarea "20414898204"
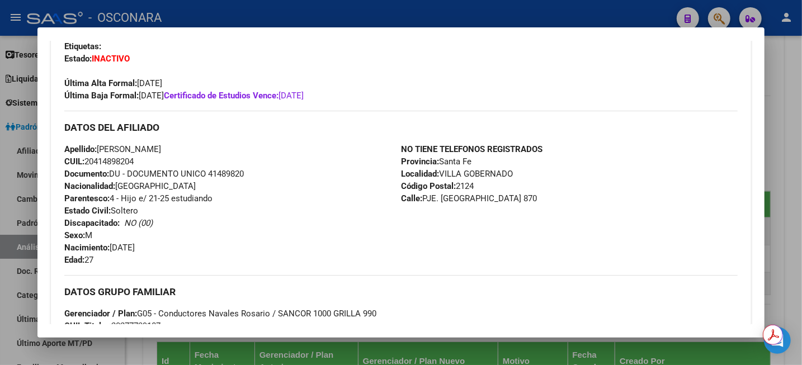
scroll to position [350, 0]
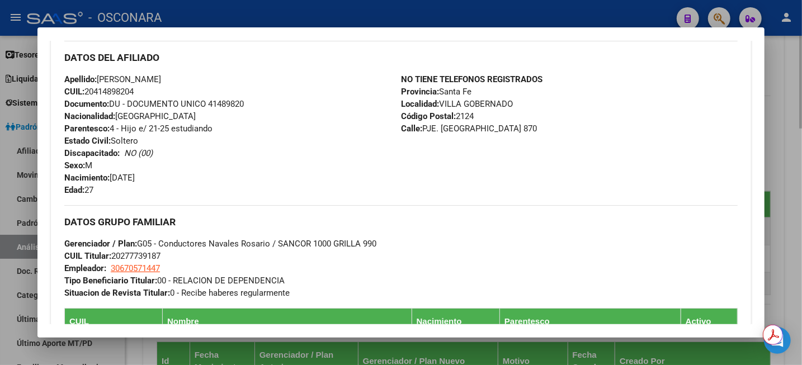
click at [793, 109] on div at bounding box center [401, 182] width 802 height 365
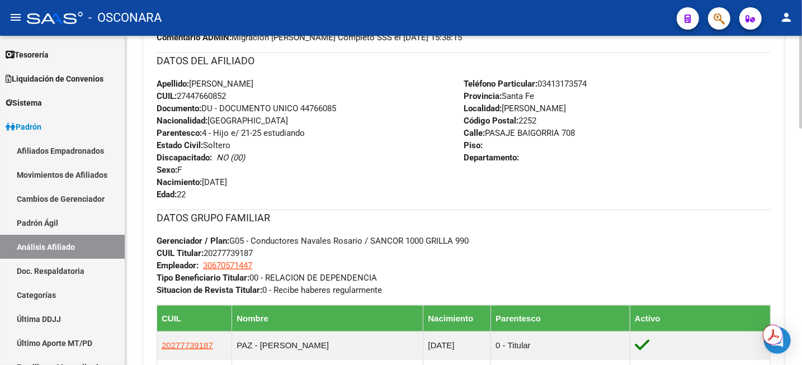
scroll to position [428, 0]
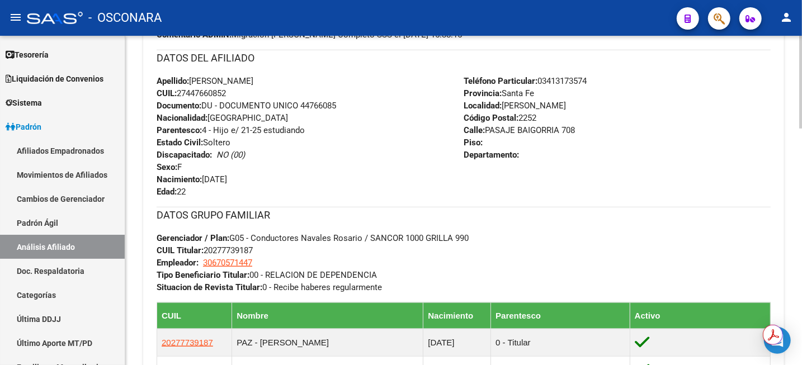
click at [801, 178] on div at bounding box center [800, 203] width 3 height 93
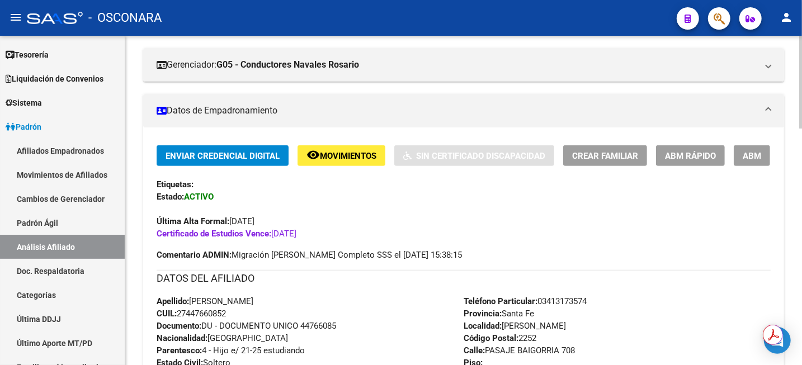
scroll to position [0, 0]
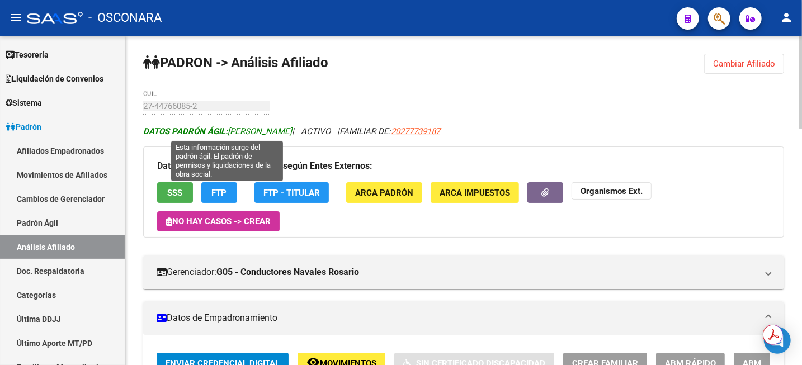
drag, startPoint x: 232, startPoint y: 130, endPoint x: 286, endPoint y: 133, distance: 53.7
click at [286, 133] on span "DATOS [PERSON_NAME] ÁGIL: [PERSON_NAME]" at bounding box center [217, 131] width 149 height 10
drag, startPoint x: 230, startPoint y: 130, endPoint x: 309, endPoint y: 131, distance: 78.9
click at [292, 131] on span "DATOS [PERSON_NAME] ÁGIL: [PERSON_NAME]" at bounding box center [217, 131] width 149 height 10
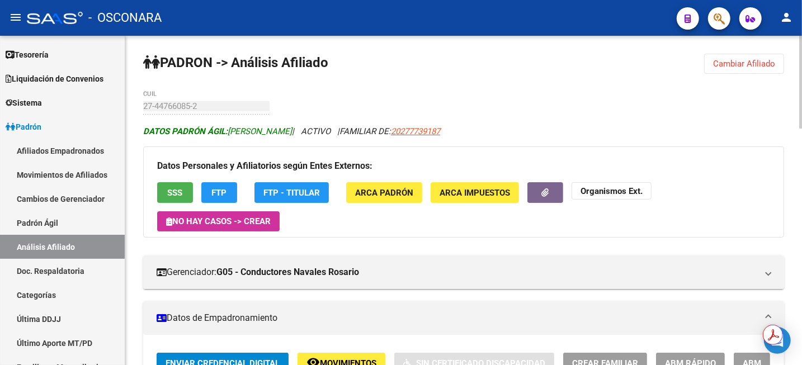
copy span "[PERSON_NAME]"
click at [752, 60] on span "Cambiar Afiliado" at bounding box center [744, 64] width 62 height 10
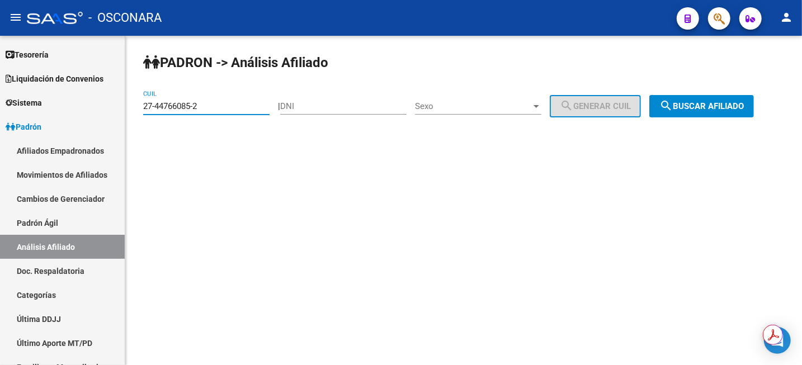
click at [253, 102] on input "27-44766085-2" at bounding box center [206, 106] width 126 height 10
click at [251, 103] on input "27-44766085-2" at bounding box center [206, 106] width 126 height 10
drag, startPoint x: 248, startPoint y: 109, endPoint x: 103, endPoint y: 106, distance: 144.9
click at [103, 106] on mat-sidenav-container "Firma Express Inicio Instructivos Contacto OS Reportes Tablero de Control Ingre…" at bounding box center [401, 200] width 802 height 329
paste input "063680-8"
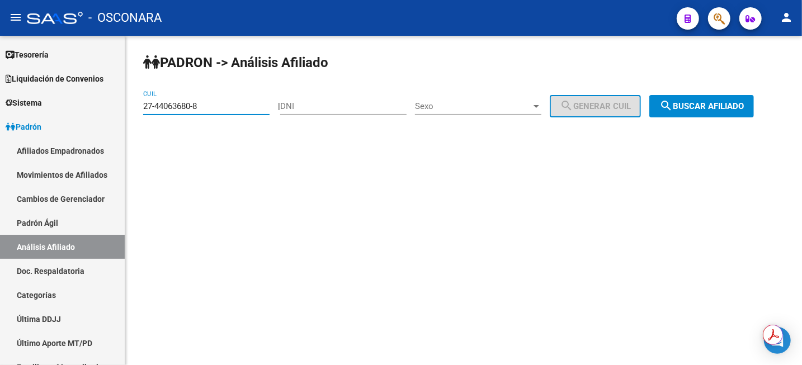
type input "27-44063680-8"
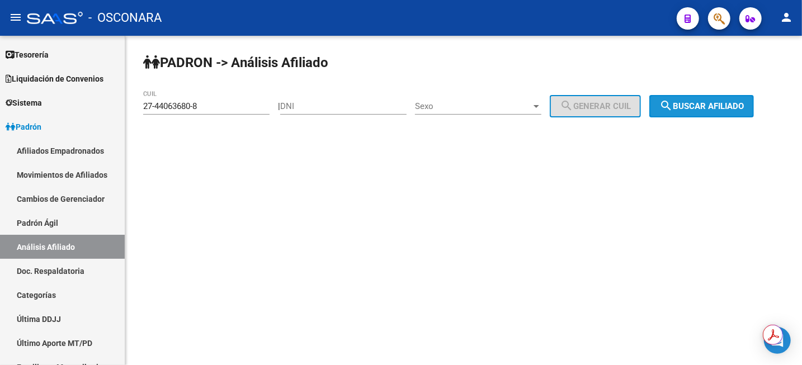
click at [722, 109] on span "search Buscar afiliado" at bounding box center [701, 106] width 84 height 10
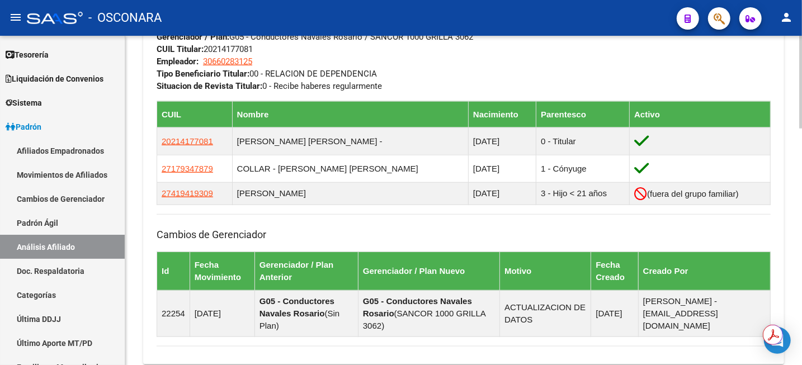
scroll to position [559, 0]
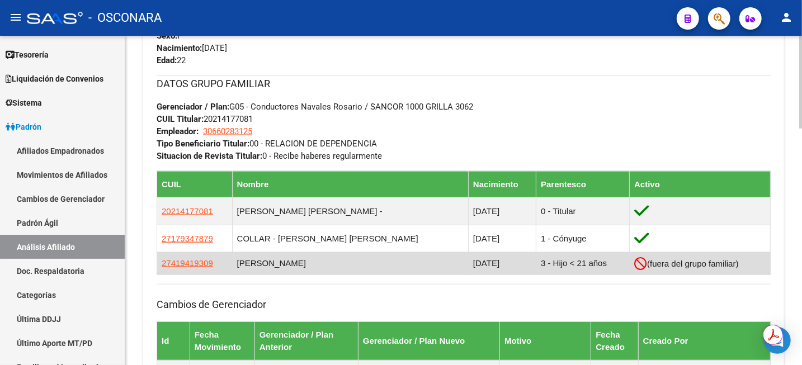
click at [174, 269] on td "27419419309" at bounding box center [195, 263] width 76 height 22
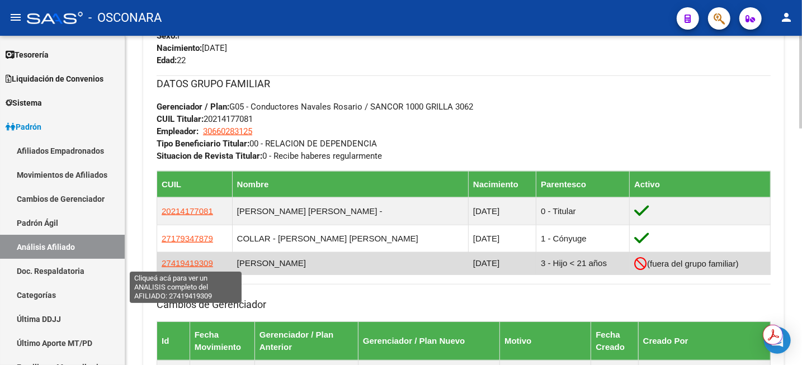
click at [167, 260] on span "27419419309" at bounding box center [187, 263] width 51 height 10
type textarea "27419419309"
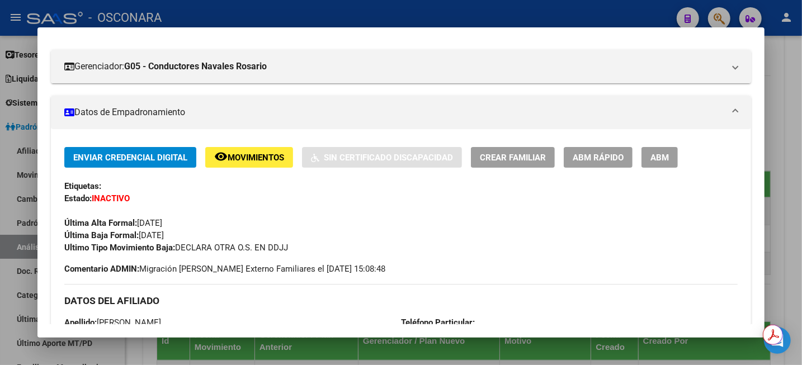
scroll to position [280, 0]
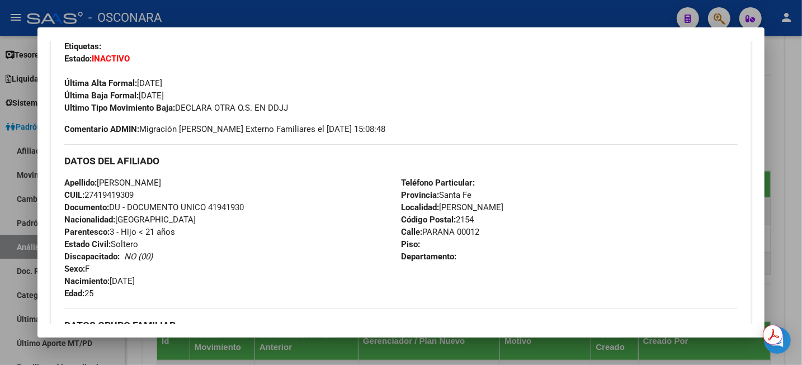
click at [774, 95] on div at bounding box center [401, 182] width 802 height 365
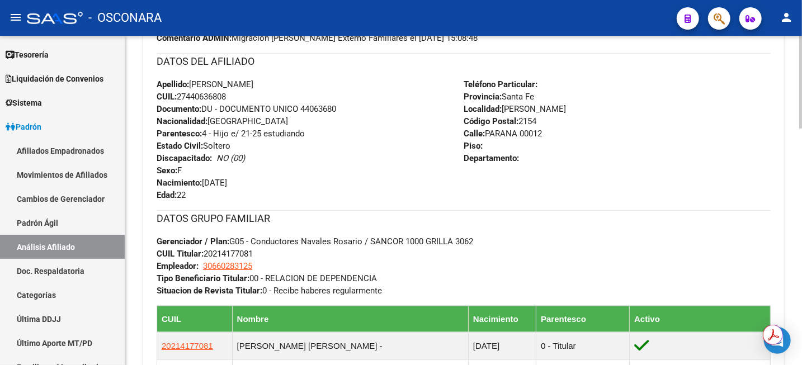
scroll to position [427, 0]
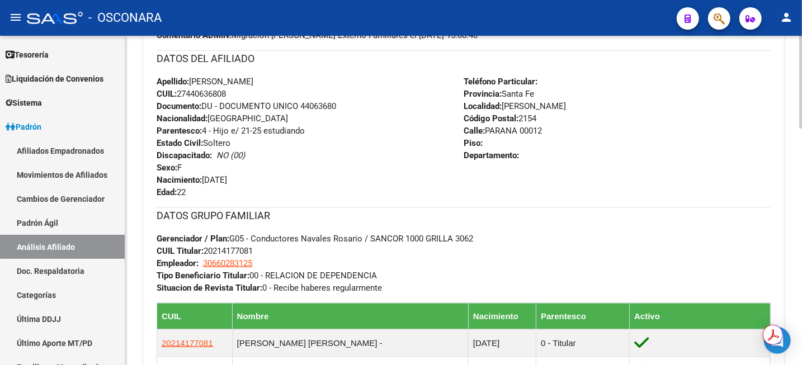
click at [801, 183] on div at bounding box center [800, 202] width 3 height 93
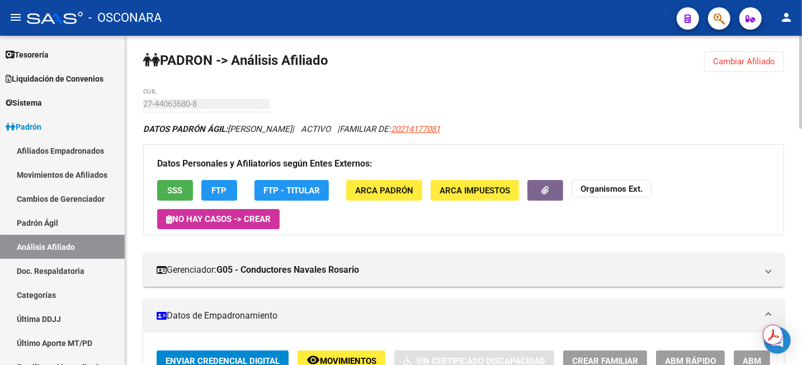
scroll to position [0, 0]
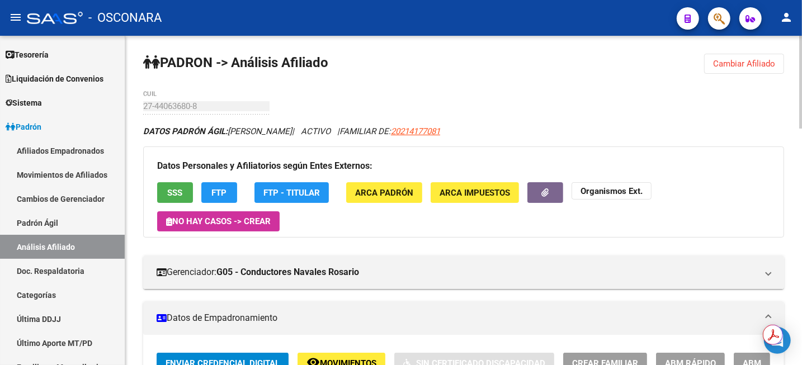
drag, startPoint x: 230, startPoint y: 132, endPoint x: 295, endPoint y: 131, distance: 65.5
click at [295, 131] on icon "DATOS [PERSON_NAME] ÁGIL: [PERSON_NAME] | ACTIVO | FAMILIAR DE: 20214177081" at bounding box center [291, 131] width 297 height 10
copy span "[PERSON_NAME]"
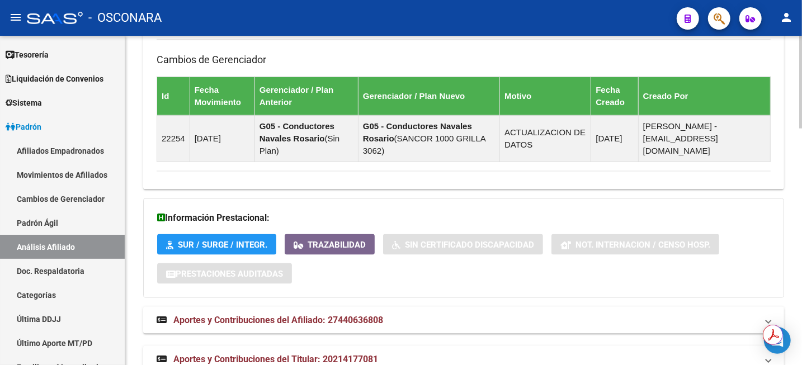
scroll to position [837, 0]
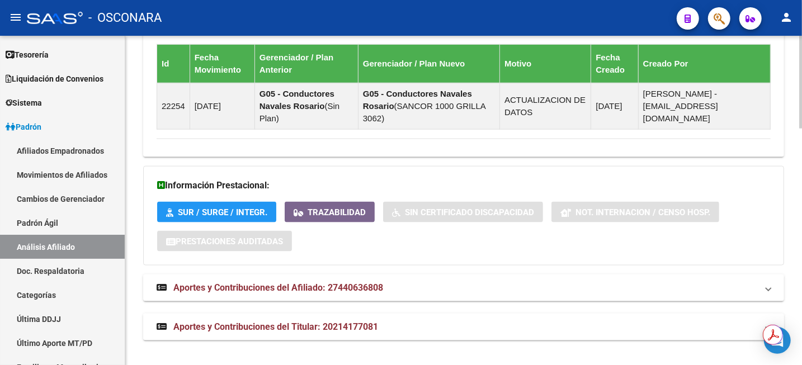
click at [359, 323] on span "Aportes y Contribuciones del Titular: 20214177081" at bounding box center [275, 327] width 205 height 11
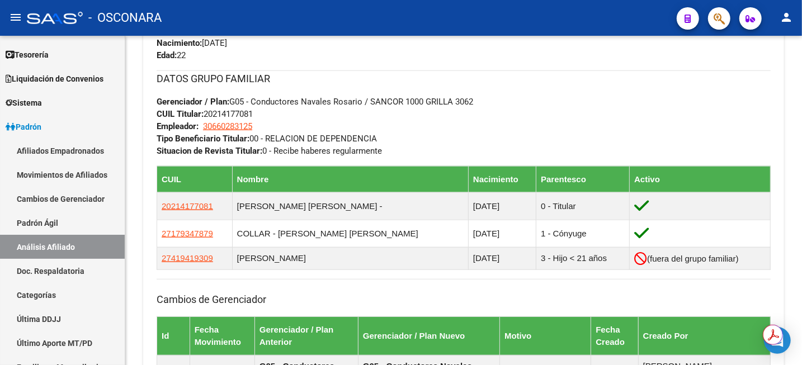
scroll to position [395, 0]
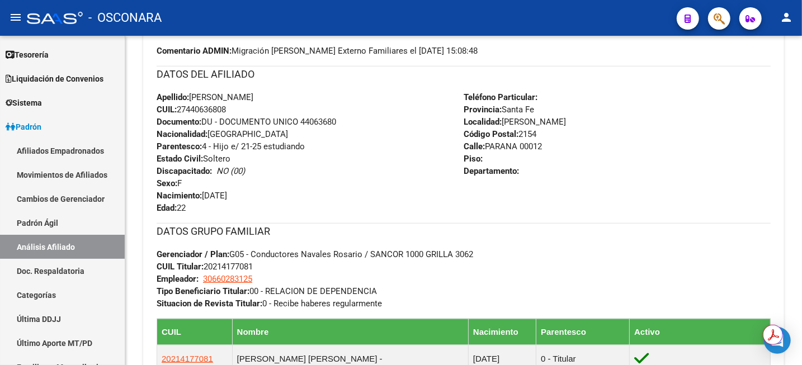
drag, startPoint x: 798, startPoint y: 162, endPoint x: 801, endPoint y: 18, distance: 143.8
click at [801, 18] on div "menu - OSCONARA person Firma Express Inicio Instructivos Contacto OS Reportes T…" at bounding box center [401, 182] width 802 height 365
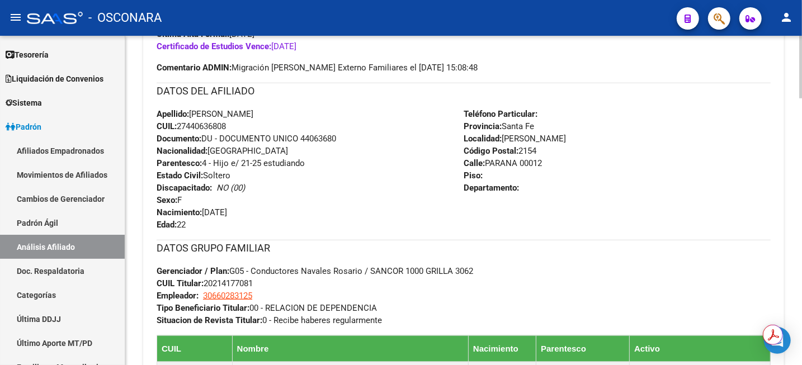
drag, startPoint x: 755, startPoint y: 92, endPoint x: 764, endPoint y: 96, distance: 9.0
click at [755, 92] on h3 "DATOS DEL AFILIADO" at bounding box center [464, 91] width 614 height 16
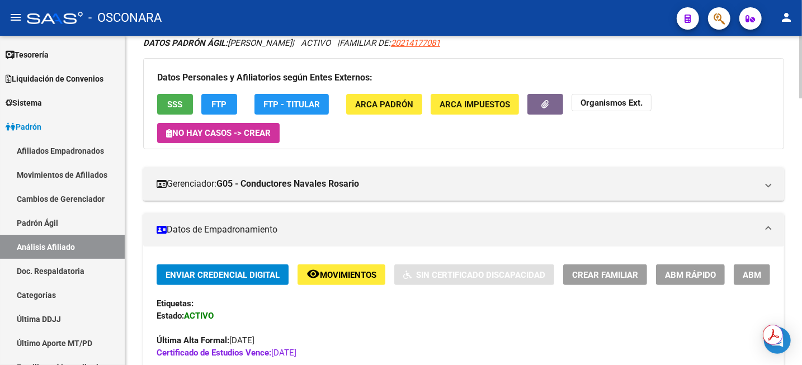
scroll to position [0, 0]
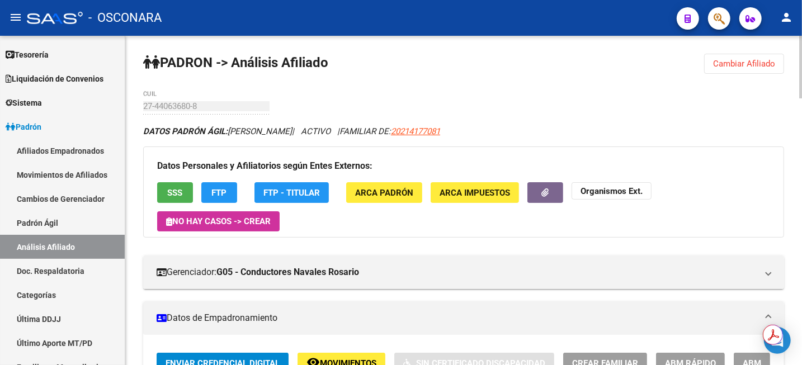
click at [801, 31] on div "menu - OSCONARA person Firma Express Inicio Instructivos Contacto OS Reportes T…" at bounding box center [401, 182] width 802 height 365
click at [742, 65] on span "Cambiar Afiliado" at bounding box center [744, 64] width 62 height 10
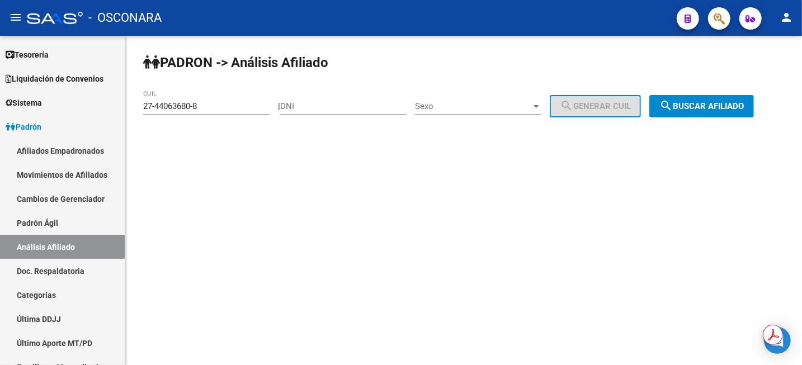
click at [163, 212] on mat-sidenav-content "[PERSON_NAME] -> Análisis Afiliado 27-44063680-8 CUIL | DNI Sexo Sexo search Ge…" at bounding box center [463, 200] width 677 height 329
click at [173, 114] on div "27-44063680-8 CUIL" at bounding box center [206, 103] width 126 height 24
click at [173, 108] on input "27-44063680-8" at bounding box center [206, 106] width 126 height 10
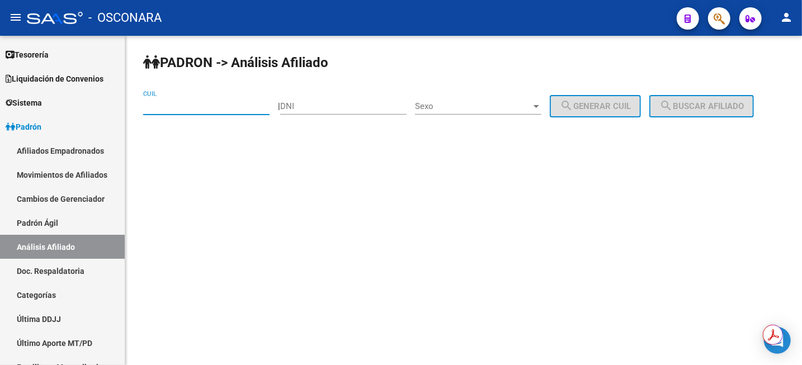
paste input "27-44644132-4"
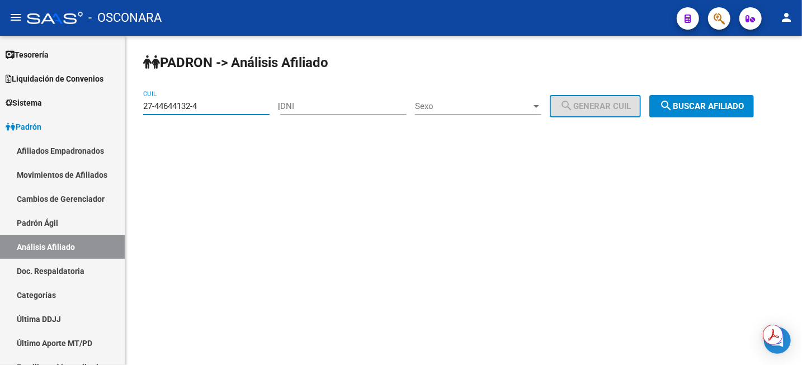
type input "27-44644132-4"
click at [718, 110] on span "search Buscar afiliado" at bounding box center [701, 106] width 84 height 10
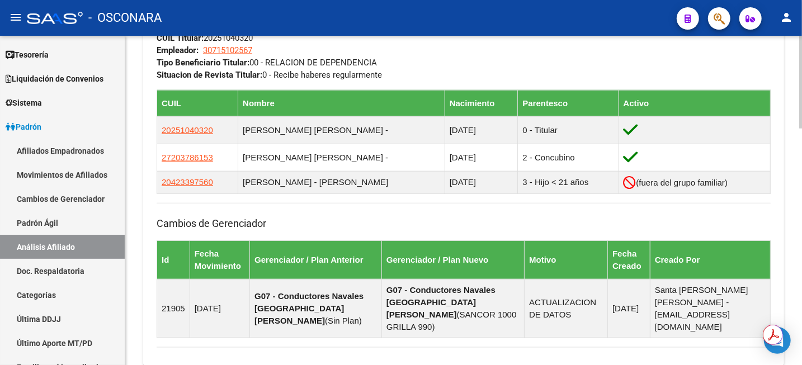
scroll to position [837, 0]
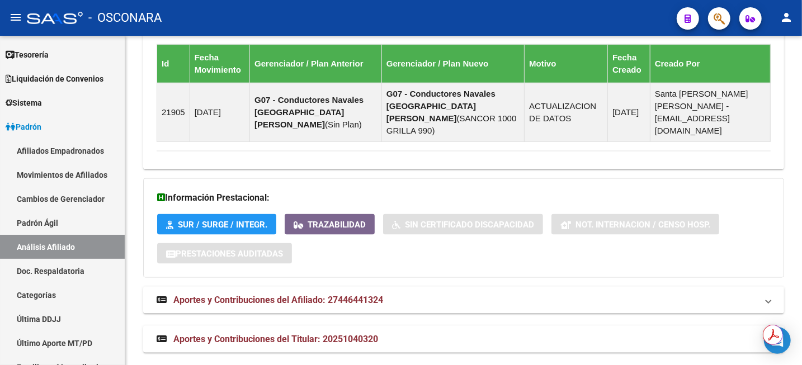
click at [371, 334] on span "Aportes y Contribuciones del Titular: 20251040320" at bounding box center [275, 339] width 205 height 11
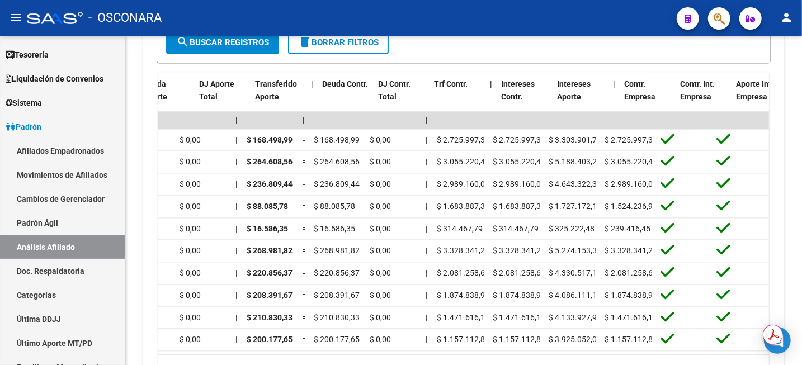
scroll to position [0, 0]
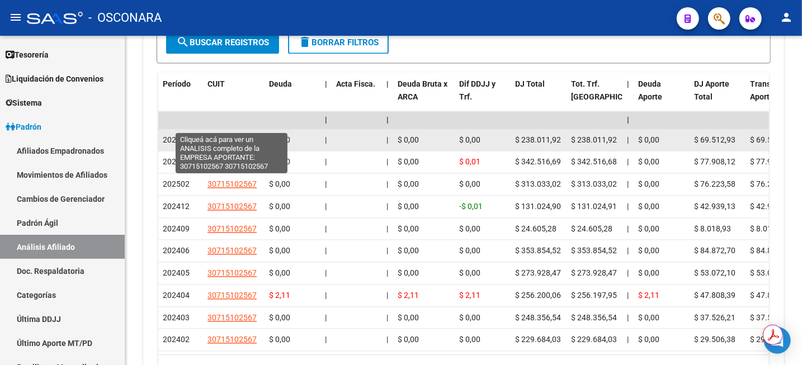
click at [246, 135] on span "30715102567" at bounding box center [232, 139] width 49 height 9
type textarea "30715102567"
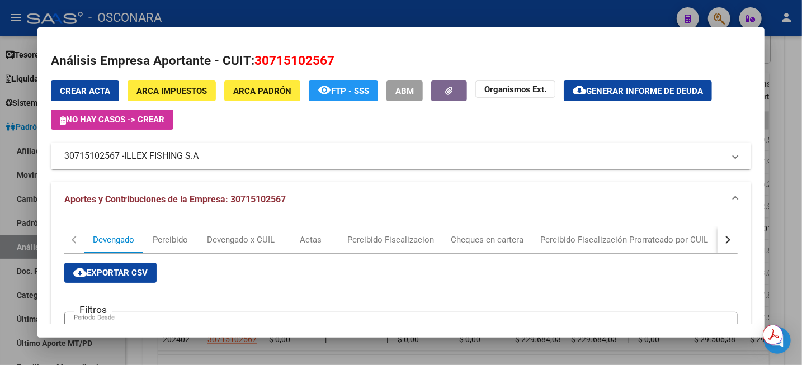
click at [793, 74] on div at bounding box center [401, 182] width 802 height 365
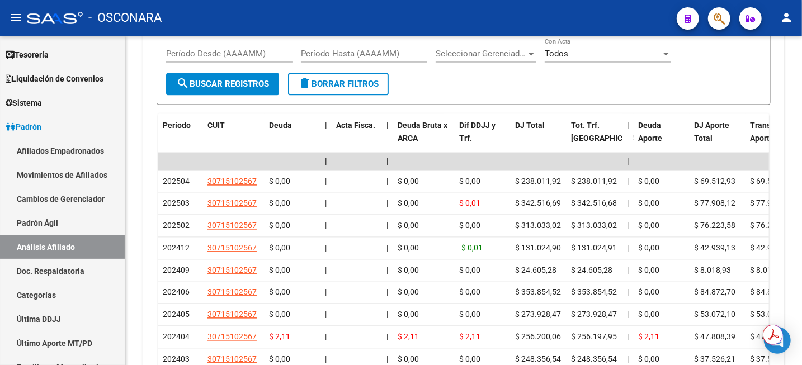
scroll to position [1256, 0]
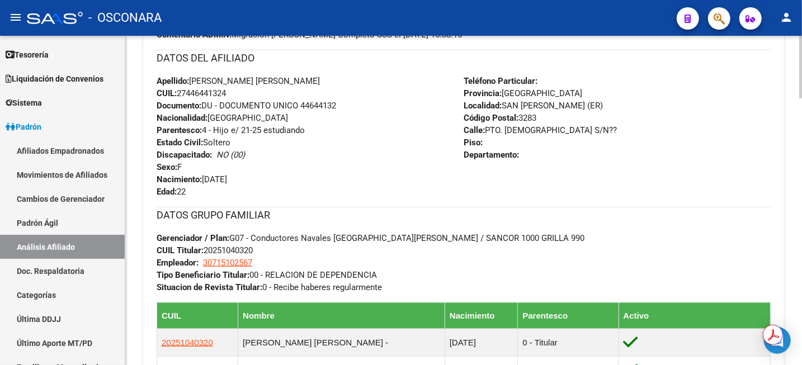
scroll to position [432, 0]
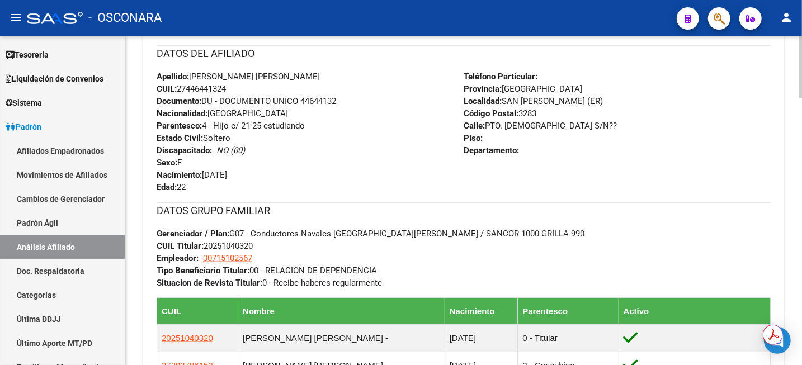
click at [801, 135] on div at bounding box center [800, 149] width 3 height 63
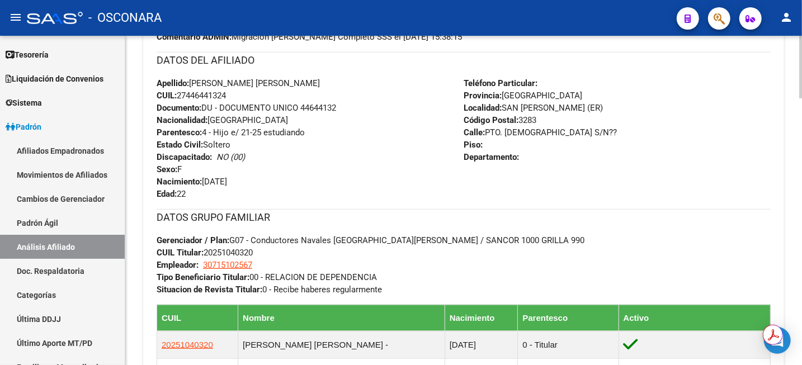
scroll to position [430, 0]
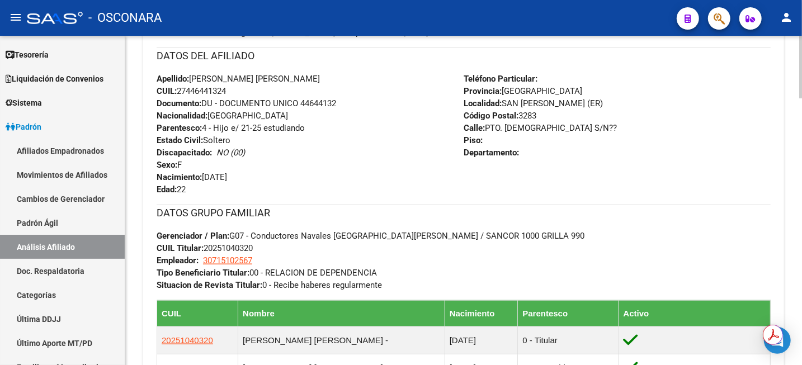
click at [801, 174] on div at bounding box center [800, 149] width 3 height 63
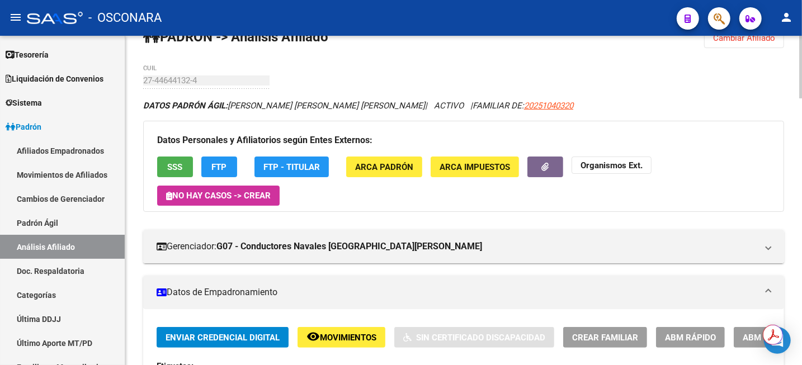
scroll to position [0, 0]
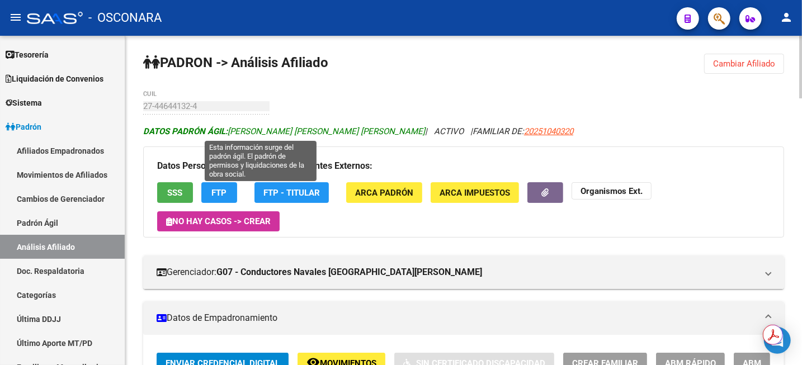
drag, startPoint x: 230, startPoint y: 130, endPoint x: 374, endPoint y: 126, distance: 143.2
click at [374, 126] on span "DATOS [PERSON_NAME] ÁGIL: [PERSON_NAME] [PERSON_NAME] [PERSON_NAME]" at bounding box center [284, 131] width 282 height 10
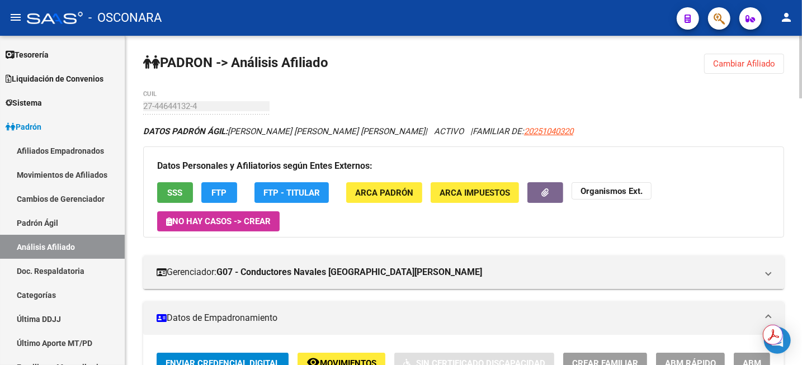
copy span "[PERSON_NAME] [PERSON_NAME] [PERSON_NAME]"
click at [751, 63] on span "Cambiar Afiliado" at bounding box center [744, 64] width 62 height 10
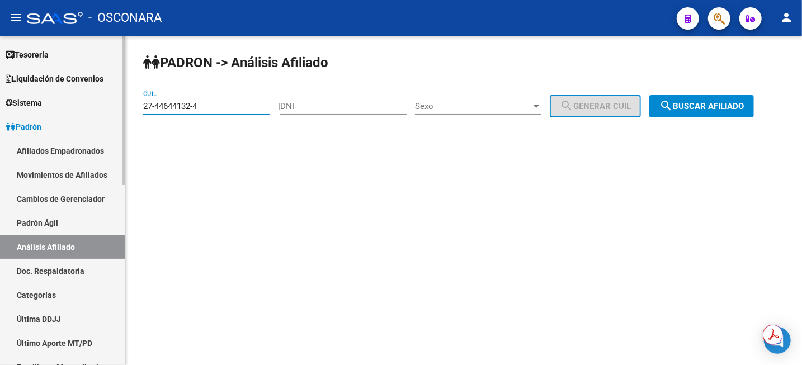
drag, startPoint x: 217, startPoint y: 106, endPoint x: 98, endPoint y: 107, distance: 118.6
click at [98, 107] on mat-sidenav-container "Firma Express Inicio Instructivos Contacto OS Reportes Tablero de Control Ingre…" at bounding box center [401, 200] width 802 height 329
paste input "3-43509228"
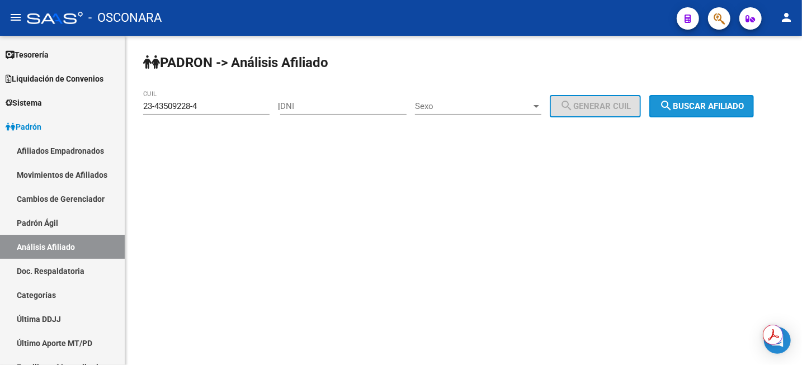
click at [724, 115] on button "search Buscar afiliado" at bounding box center [701, 106] width 105 height 22
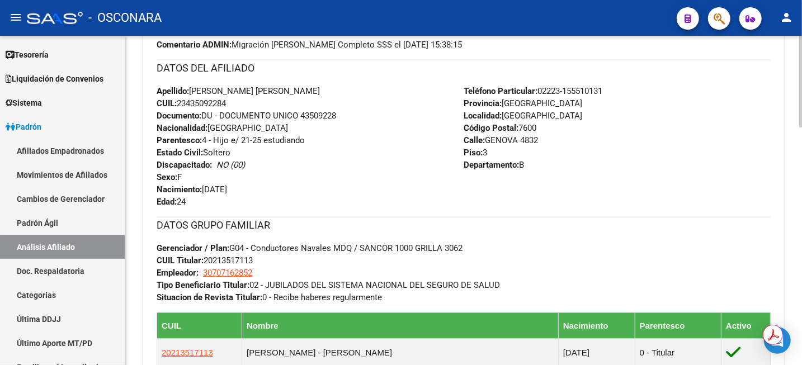
scroll to position [420, 0]
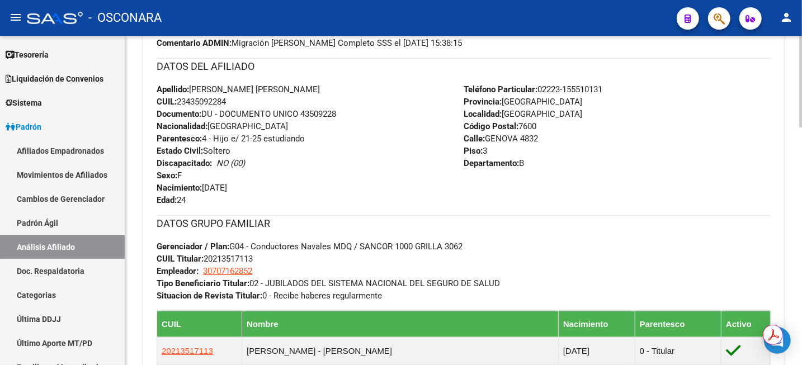
click at [801, 197] on div "[PERSON_NAME] -> Análisis Afiliado Cambiar Afiliado 23-43509228-4 CUIL DATOS [P…" at bounding box center [465, 222] width 680 height 1212
click at [798, 192] on div "[PERSON_NAME] -> Análisis Afiliado Cambiar Afiliado 23-43509228-4 CUIL DATOS [P…" at bounding box center [463, 222] width 677 height 1212
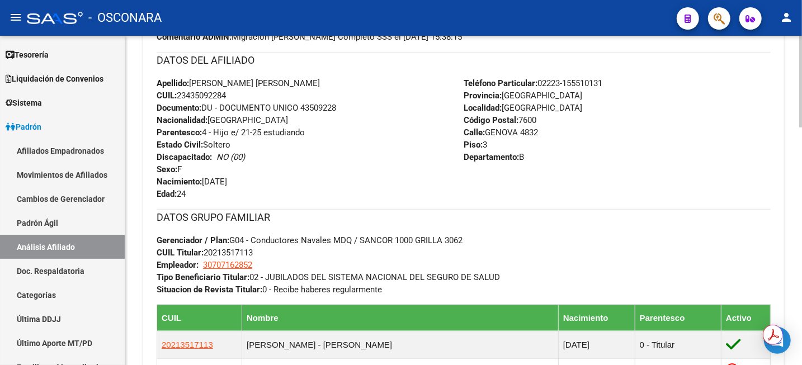
scroll to position [427, 0]
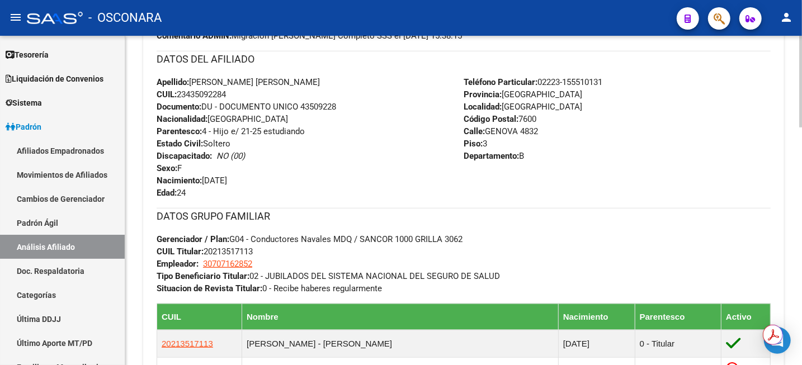
click at [801, 198] on div at bounding box center [800, 197] width 3 height 92
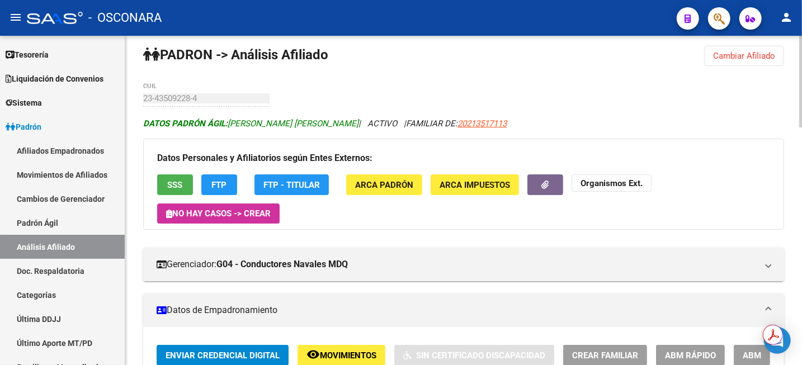
scroll to position [7, 0]
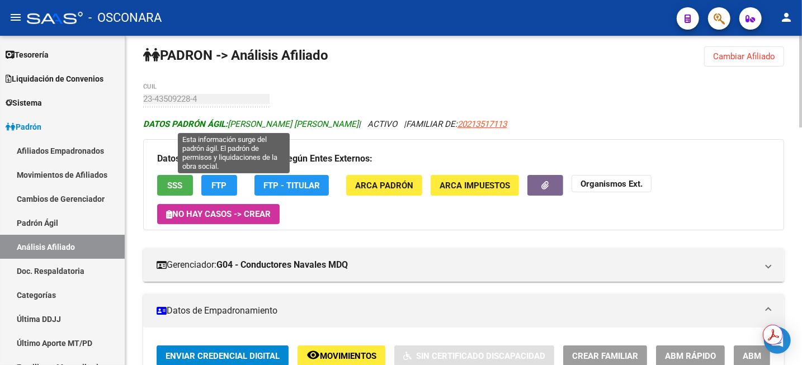
drag, startPoint x: 230, startPoint y: 124, endPoint x: 322, endPoint y: 124, distance: 92.3
click at [322, 124] on span "DATOS [PERSON_NAME]: [PERSON_NAME] [PERSON_NAME]" at bounding box center [250, 124] width 215 height 10
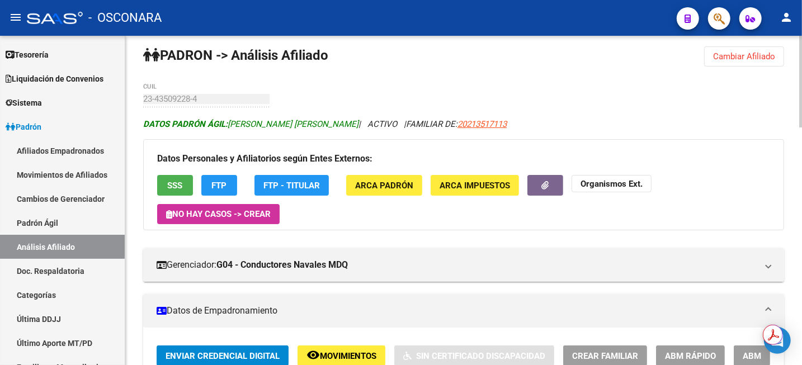
copy span "[PERSON_NAME] [PERSON_NAME]"
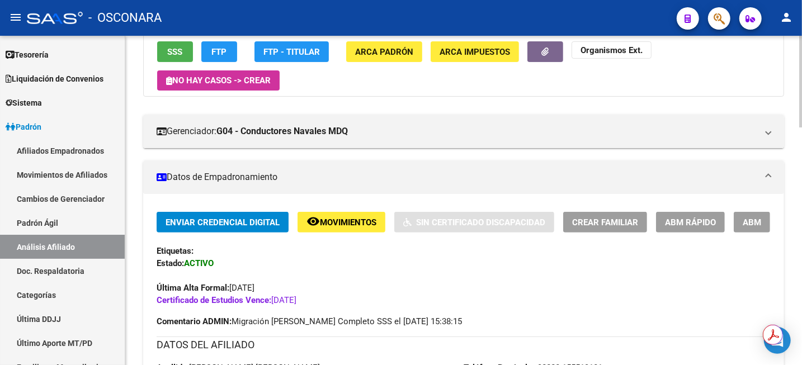
scroll to position [147, 0]
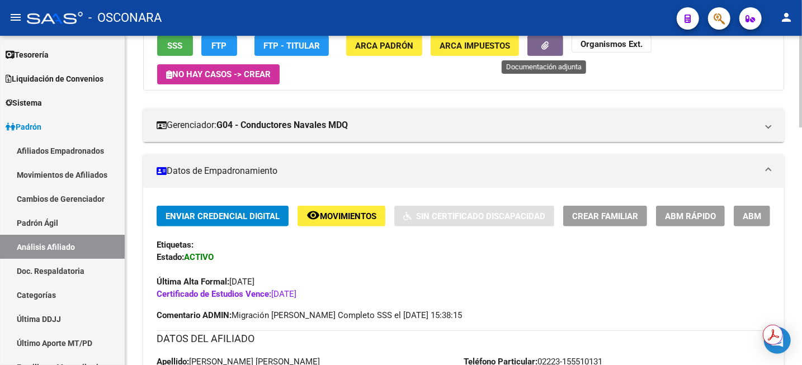
click at [535, 46] on button "button" at bounding box center [545, 45] width 36 height 21
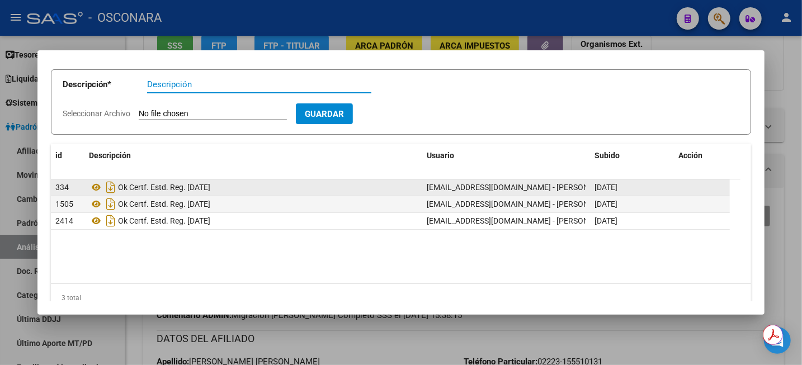
scroll to position [67, 0]
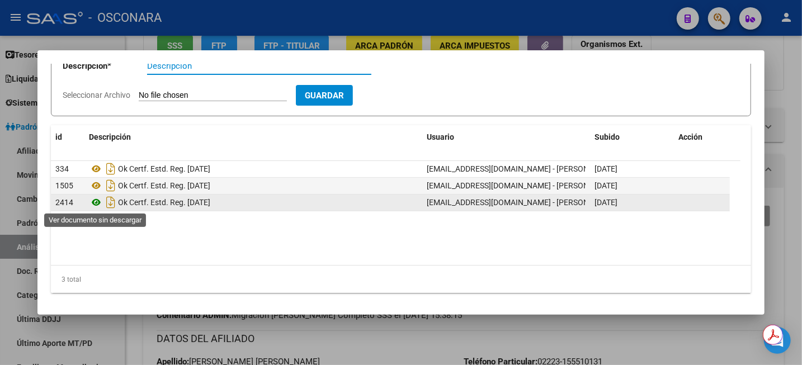
click at [94, 203] on icon at bounding box center [96, 202] width 15 height 13
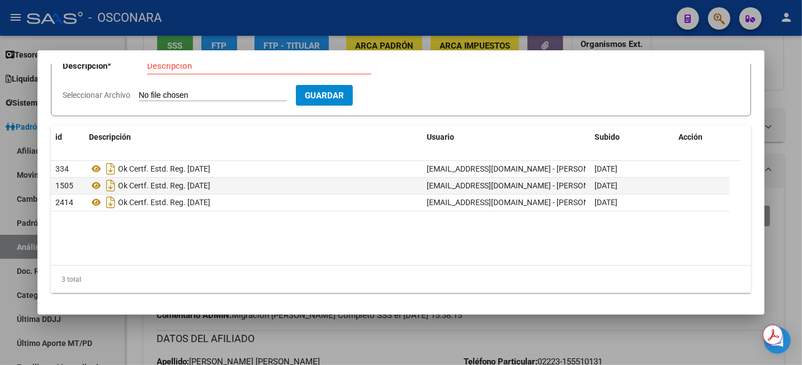
click at [794, 71] on div at bounding box center [401, 182] width 802 height 365
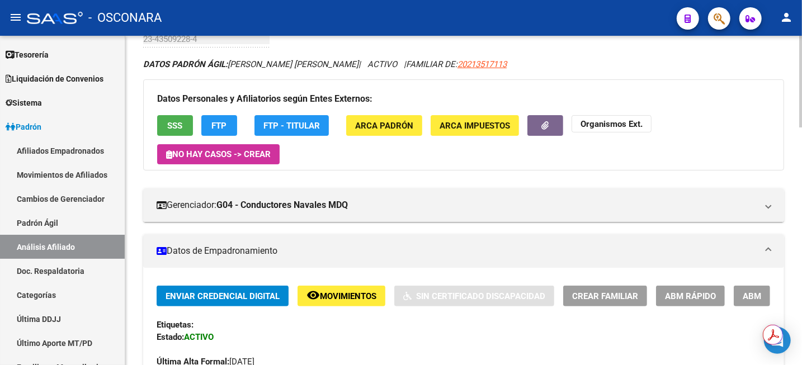
scroll to position [0, 0]
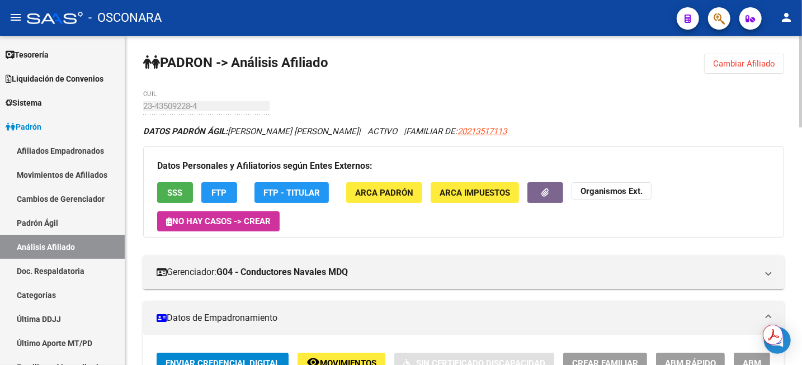
click at [743, 63] on span "Cambiar Afiliado" at bounding box center [744, 64] width 62 height 10
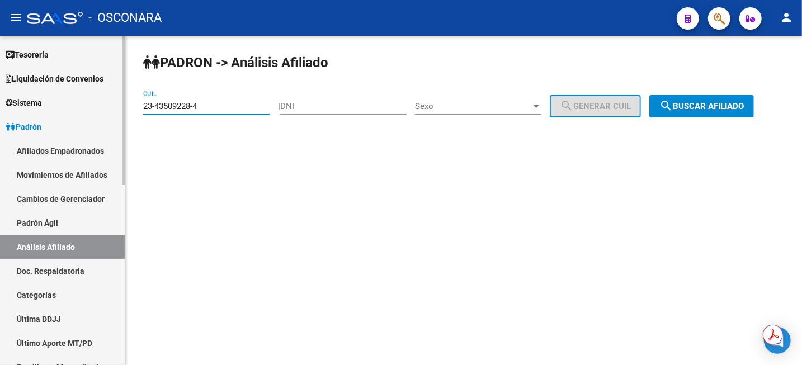
drag, startPoint x: 216, startPoint y: 109, endPoint x: 112, endPoint y: 114, distance: 104.2
click at [112, 114] on mat-sidenav-container "Firma Express Inicio Instructivos Contacto OS Reportes Tablero de Control Ingre…" at bounding box center [401, 200] width 802 height 329
paste input "7-43742128-0"
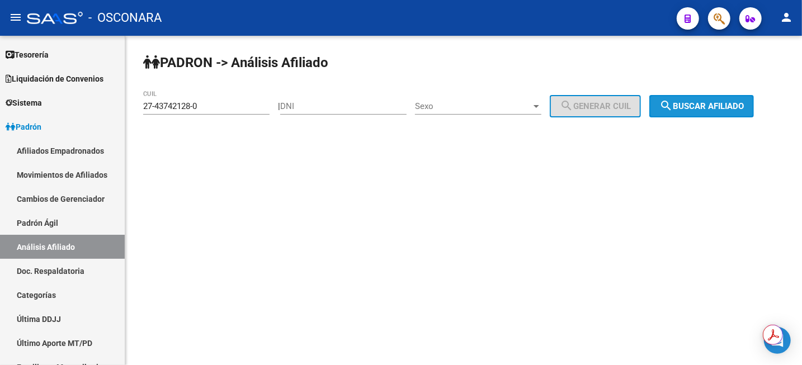
click at [715, 109] on span "search Buscar afiliado" at bounding box center [701, 106] width 84 height 10
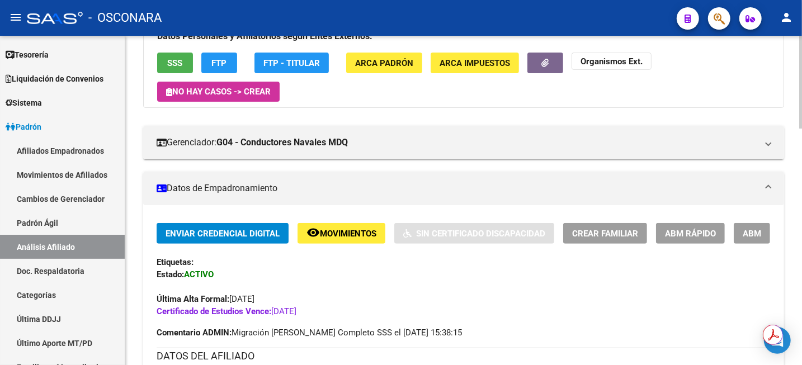
scroll to position [140, 0]
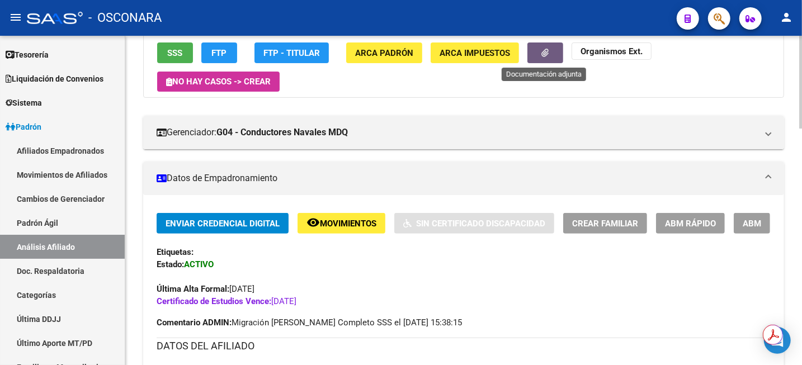
click at [536, 55] on button "button" at bounding box center [545, 53] width 36 height 21
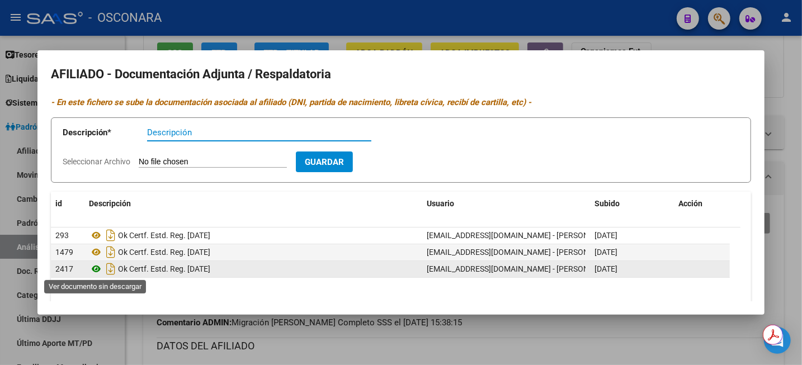
click at [101, 268] on icon at bounding box center [96, 268] width 15 height 13
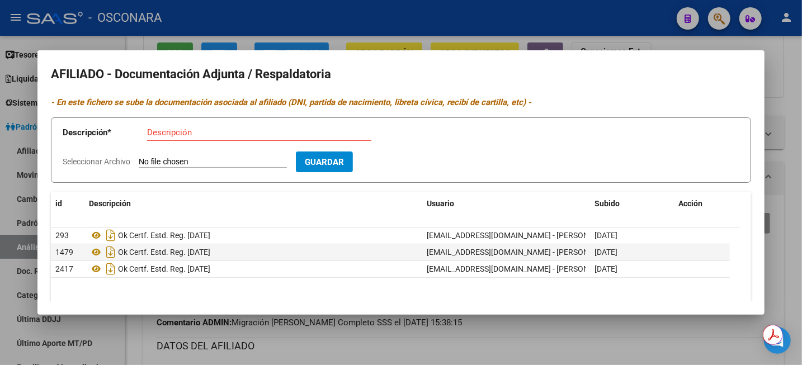
click at [512, 29] on div at bounding box center [401, 182] width 802 height 365
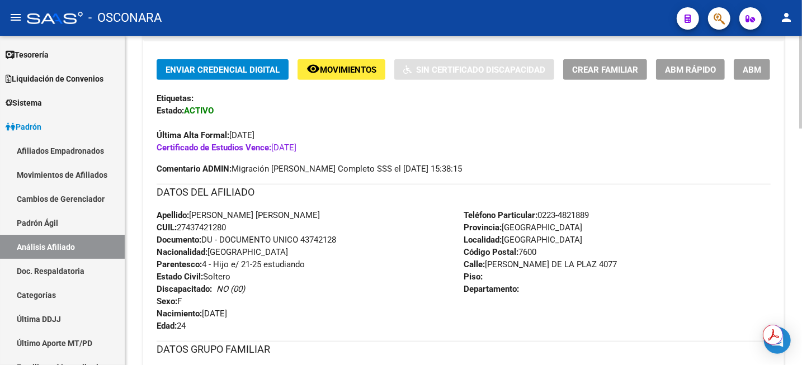
scroll to position [277, 0]
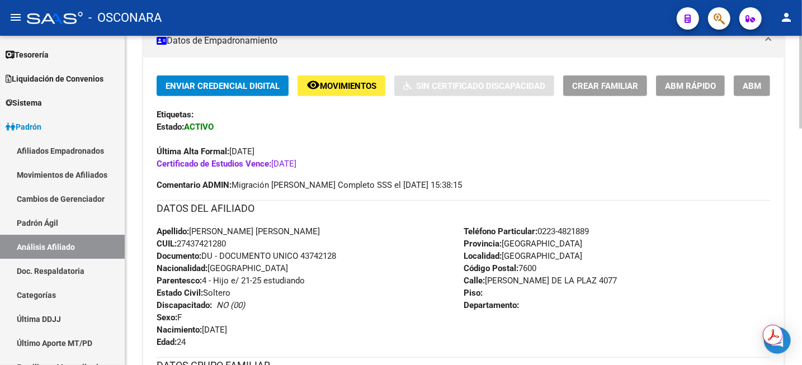
click at [206, 241] on span "CUIL: 27437421280" at bounding box center [191, 244] width 69 height 10
copy span "27437421280"
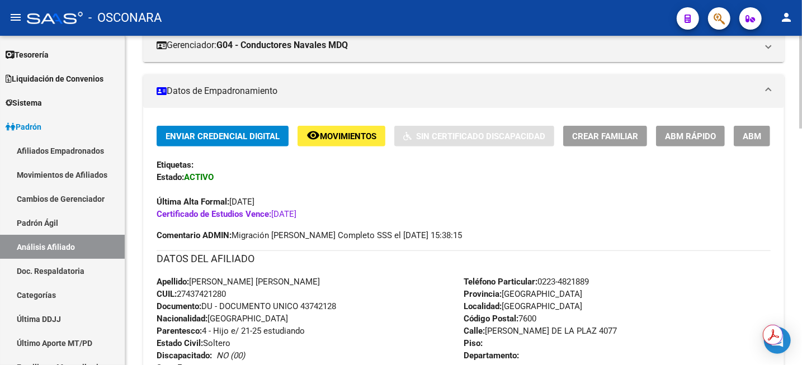
scroll to position [208, 0]
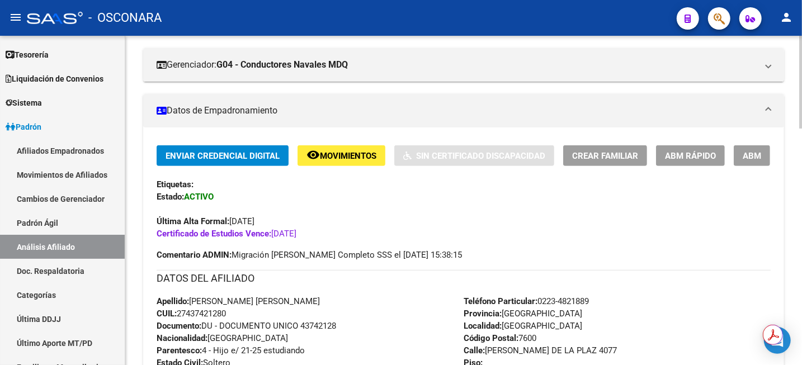
click at [317, 289] on div "DATOS DEL AFILIADO" at bounding box center [464, 282] width 614 height 25
drag, startPoint x: 237, startPoint y: 311, endPoint x: 152, endPoint y: 301, distance: 85.6
copy div "Apellido: [PERSON_NAME] [PERSON_NAME] CUIL: 27437421280"
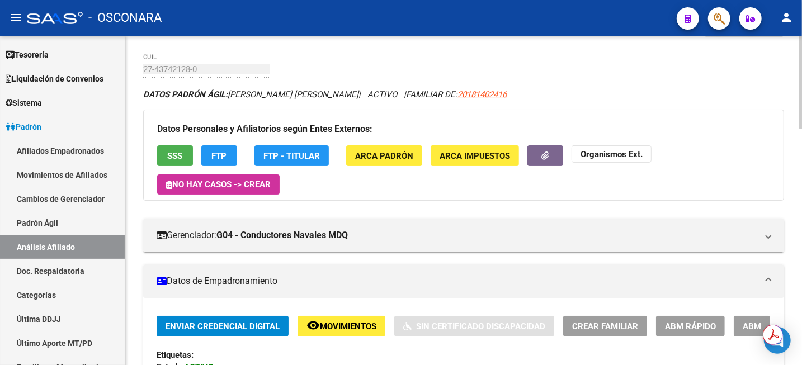
scroll to position [0, 0]
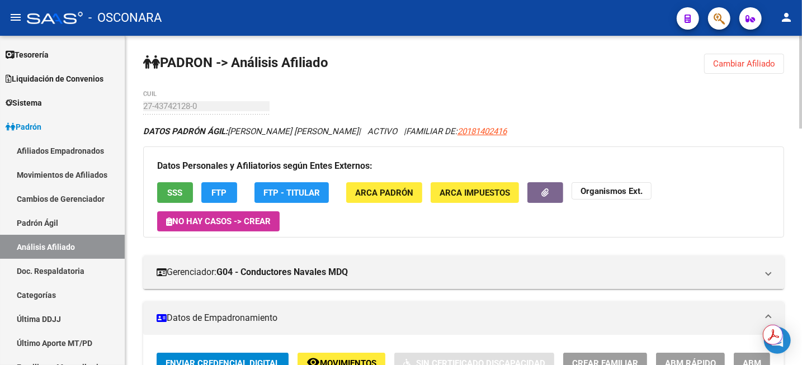
click at [751, 63] on span "Cambiar Afiliado" at bounding box center [744, 64] width 62 height 10
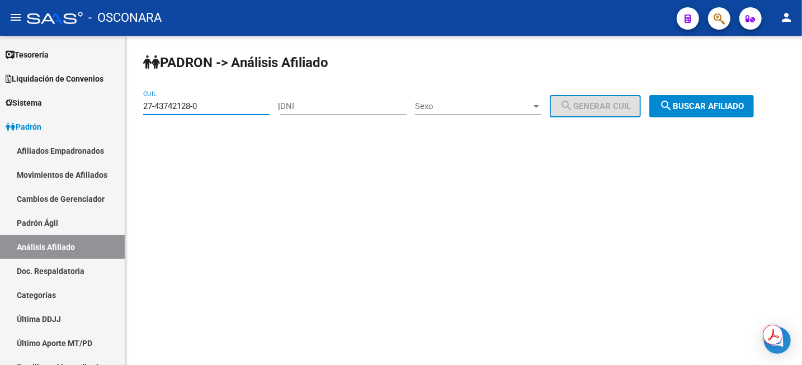
drag, startPoint x: 239, startPoint y: 109, endPoint x: 126, endPoint y: 107, distance: 112.4
click at [126, 107] on div "[PERSON_NAME] -> Análisis Afiliado 27-43742128-0 CUIL | DNI Sexo Sexo search Ge…" at bounding box center [463, 94] width 677 height 117
paste input "0-44939033-5"
type input "20-44939033-5"
click at [733, 109] on span "search Buscar afiliado" at bounding box center [701, 106] width 84 height 10
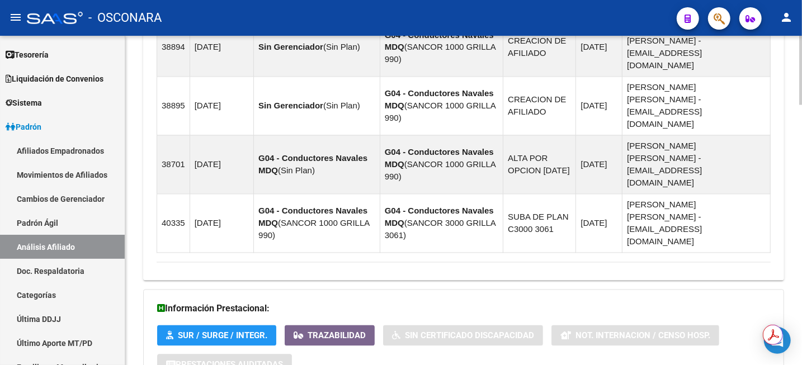
scroll to position [1238, 0]
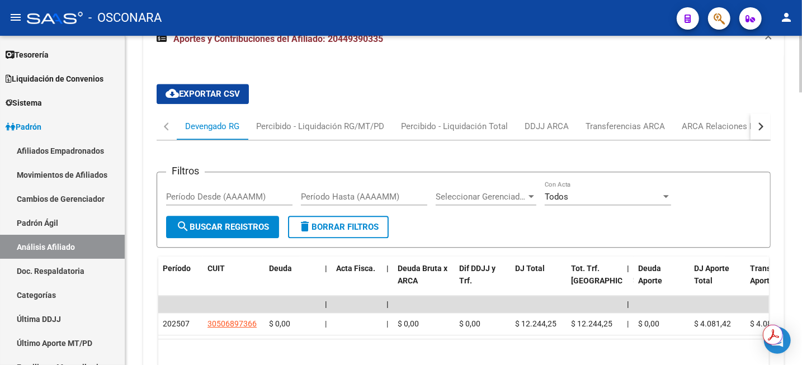
scroll to position [1594, 0]
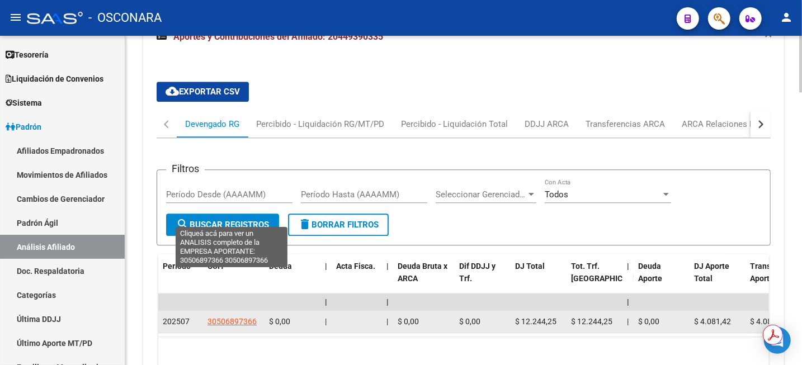
click at [225, 317] on span "30506897366" at bounding box center [232, 321] width 49 height 9
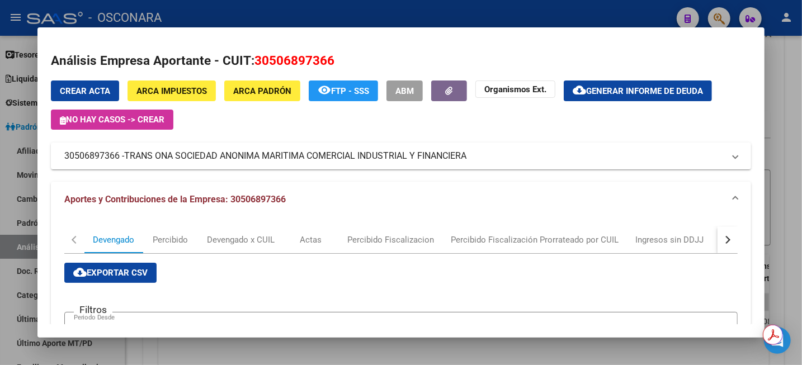
click at [794, 67] on div at bounding box center [401, 182] width 802 height 365
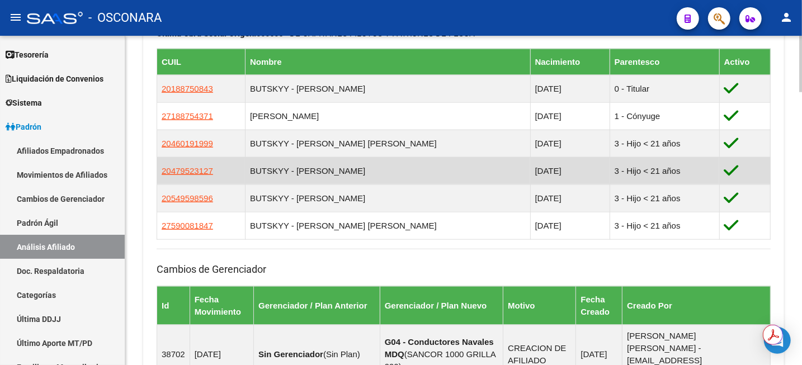
scroll to position [686, 0]
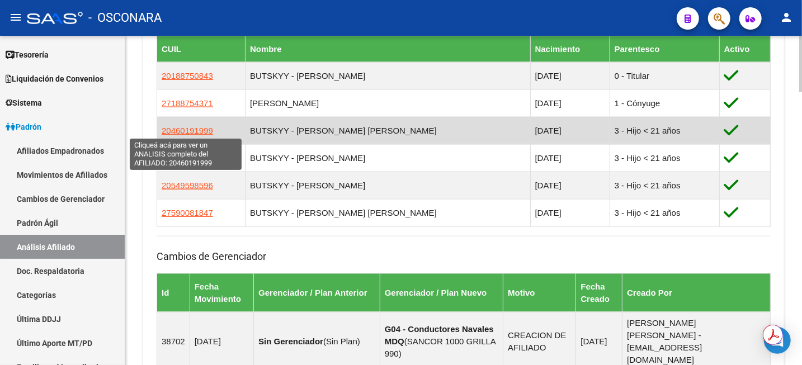
click at [187, 133] on span "20460191999" at bounding box center [187, 131] width 51 height 10
type textarea "20460191999"
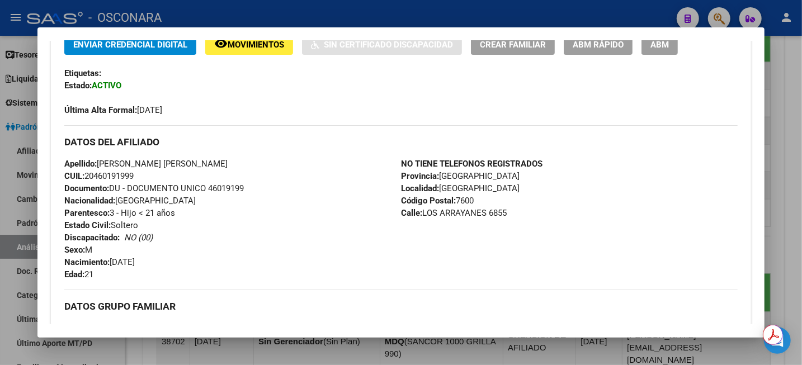
scroll to position [273, 0]
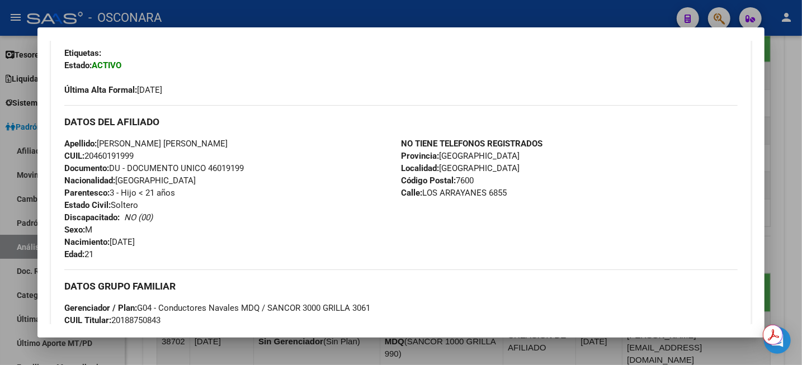
click at [794, 114] on div at bounding box center [401, 182] width 802 height 365
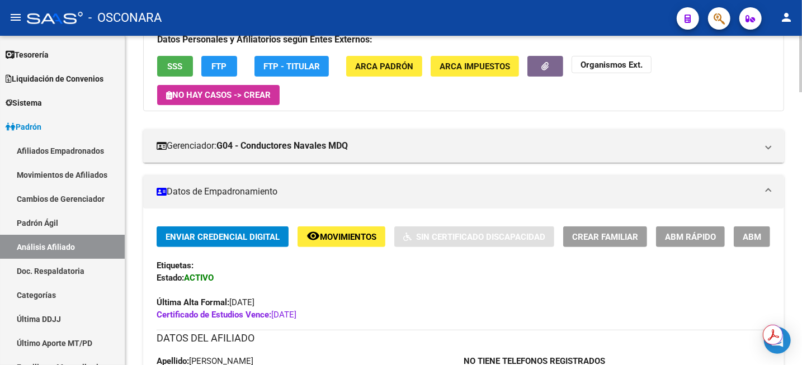
scroll to position [0, 0]
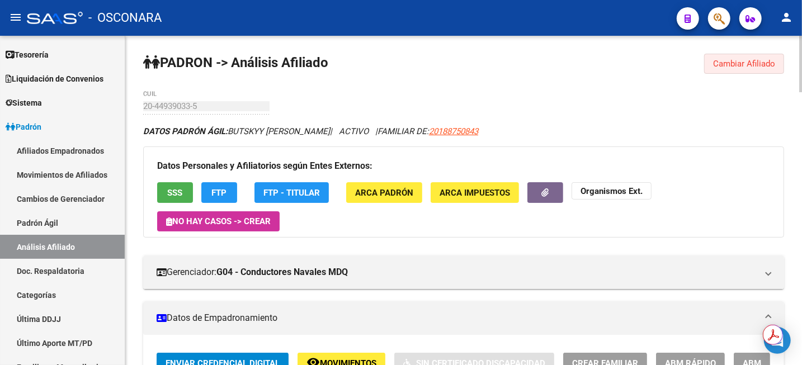
click at [758, 57] on button "Cambiar Afiliado" at bounding box center [744, 64] width 80 height 20
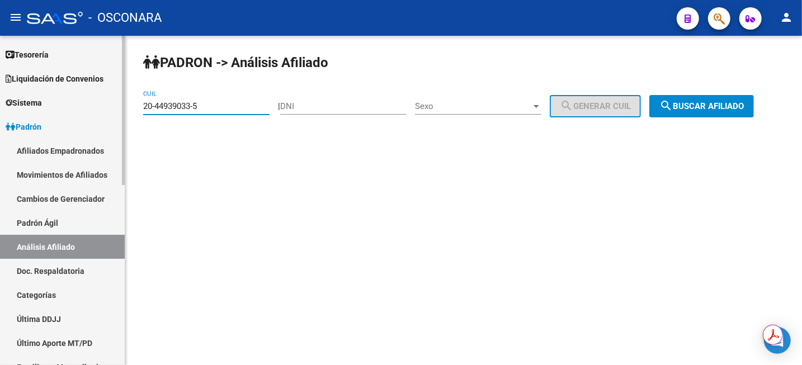
drag, startPoint x: 214, startPoint y: 105, endPoint x: 76, endPoint y: 96, distance: 137.9
click at [76, 96] on mat-sidenav-container "Firma Express Inicio Instructivos Contacto OS Reportes Tablero de Control Ingre…" at bounding box center [401, 200] width 802 height 329
paste input "3-22626768-9"
type input "23-22626768-9"
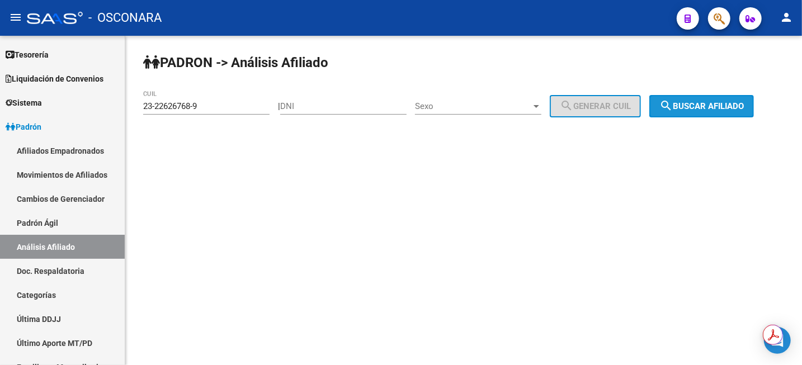
click at [715, 110] on span "search Buscar afiliado" at bounding box center [701, 106] width 84 height 10
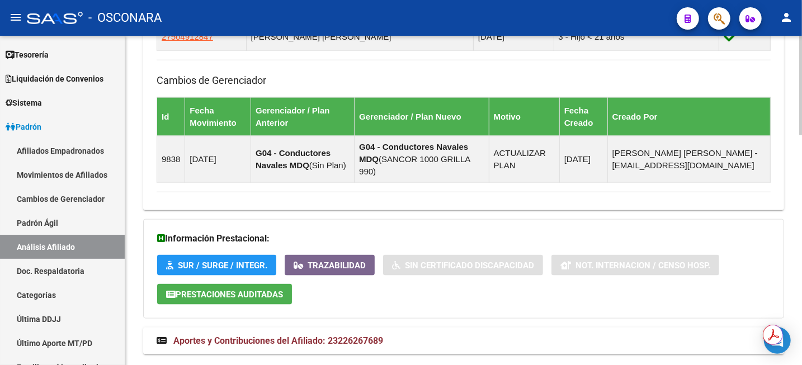
scroll to position [761, 0]
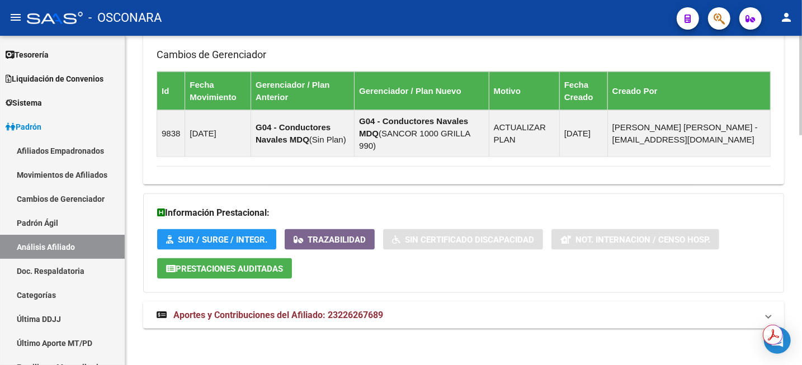
click at [316, 311] on span "Aportes y Contribuciones del Afiliado: 23226267689" at bounding box center [278, 315] width 210 height 11
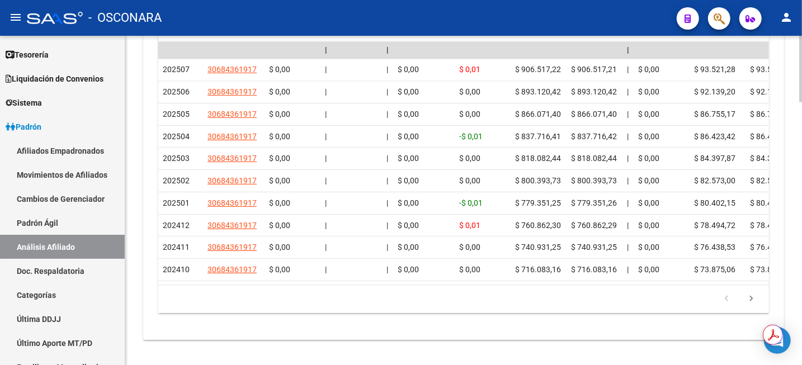
scroll to position [1321, 0]
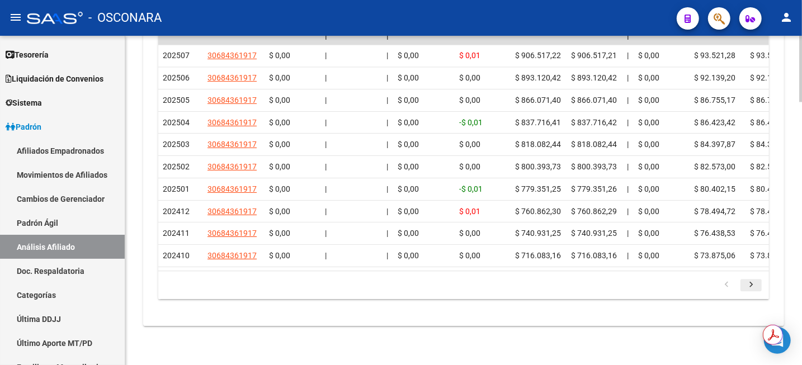
click at [752, 285] on icon "go to next page" at bounding box center [751, 286] width 15 height 13
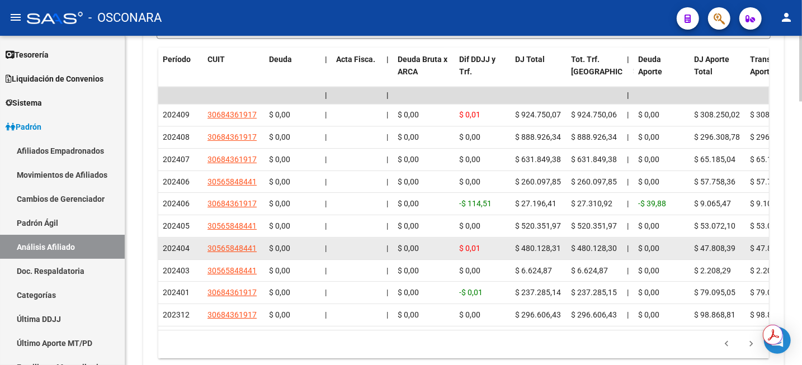
scroll to position [1181, 0]
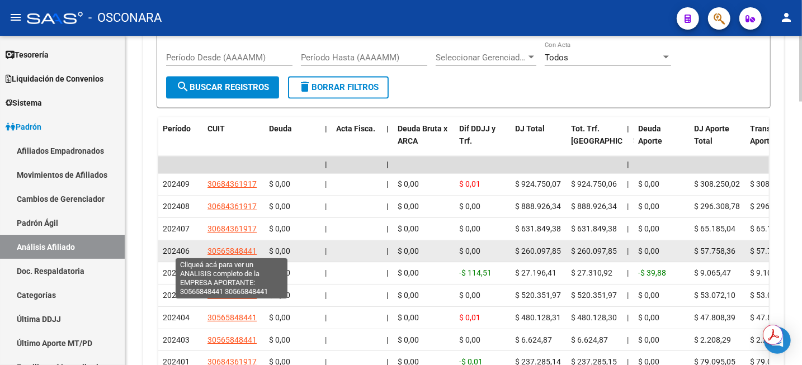
click at [250, 248] on span "30565848441" at bounding box center [232, 251] width 49 height 9
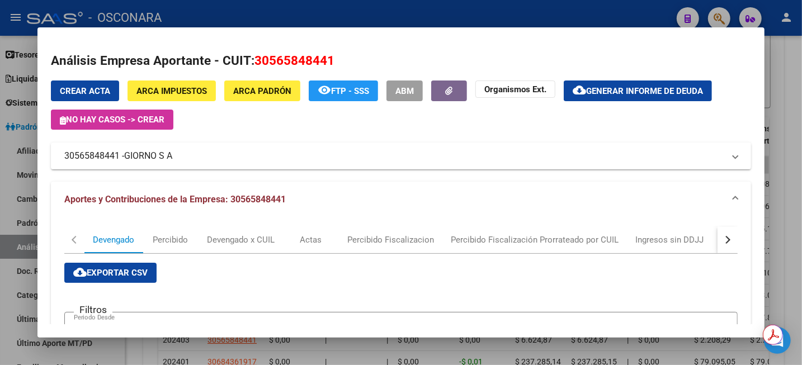
click at [800, 10] on div at bounding box center [401, 182] width 802 height 365
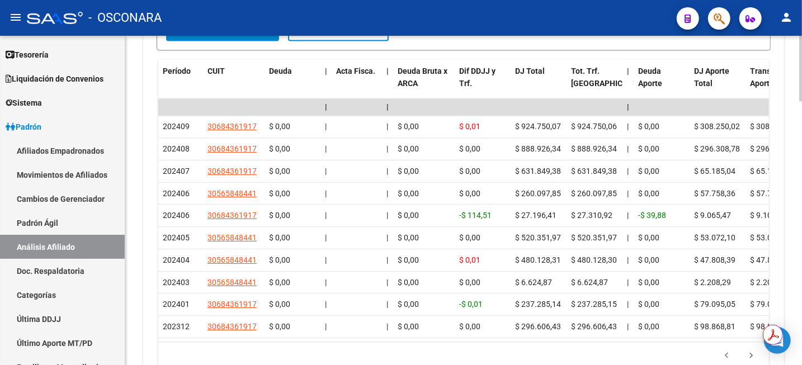
scroll to position [1321, 0]
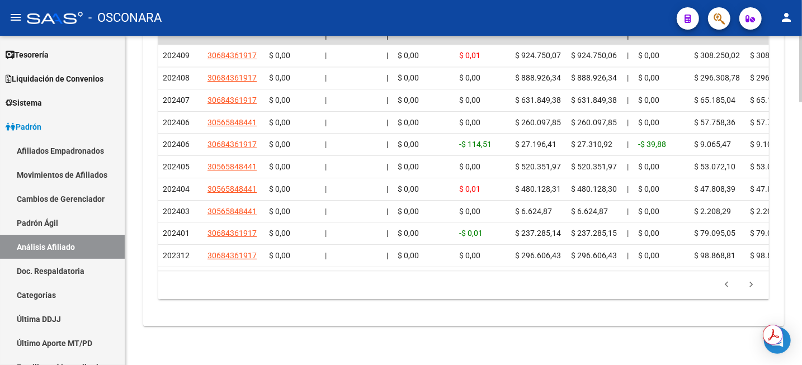
click at [725, 285] on icon "go to previous page" at bounding box center [726, 286] width 15 height 13
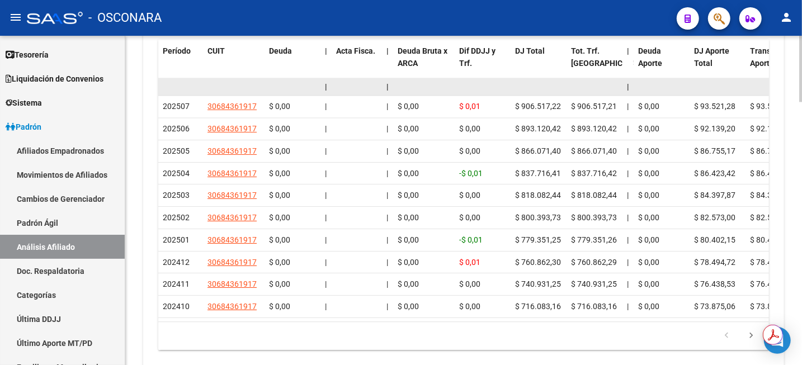
scroll to position [1181, 0]
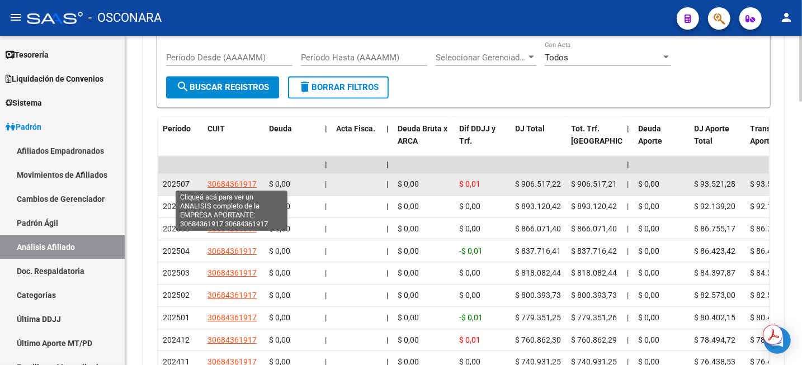
click at [222, 185] on span "30684361917" at bounding box center [232, 184] width 49 height 9
type textarea "30684361917"
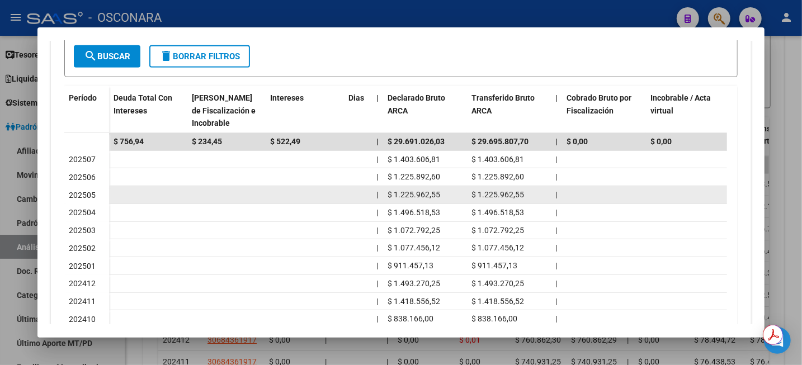
scroll to position [350, 0]
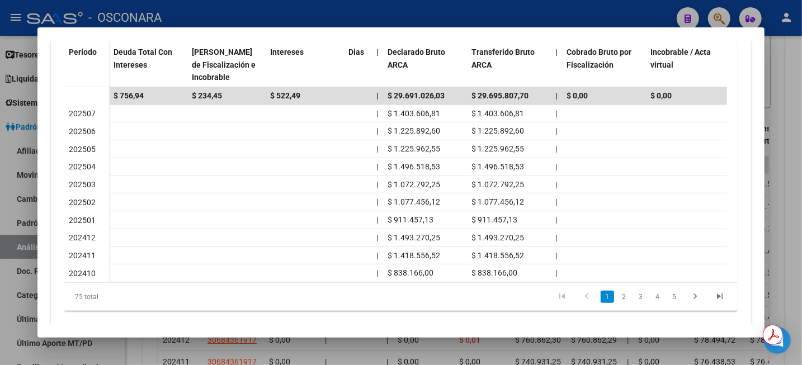
click at [801, 88] on div at bounding box center [401, 182] width 802 height 365
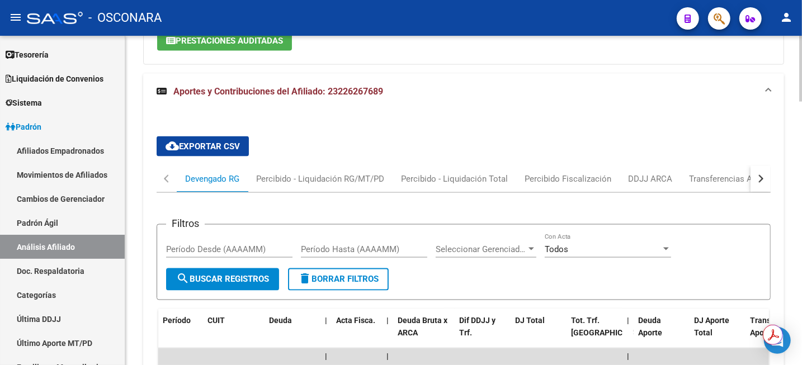
scroll to position [1112, 0]
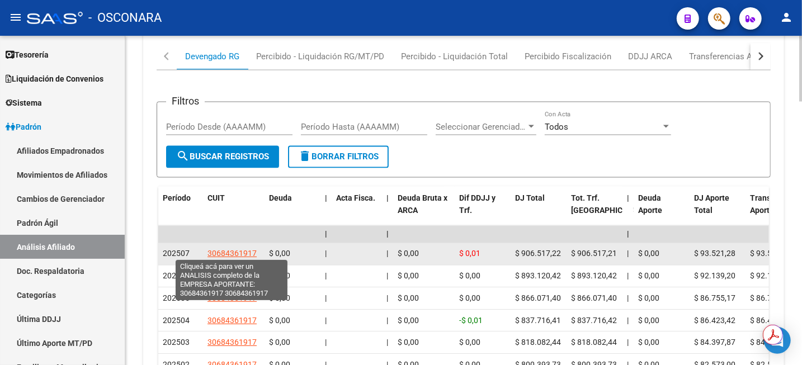
click at [220, 252] on span "30684361917" at bounding box center [232, 253] width 49 height 9
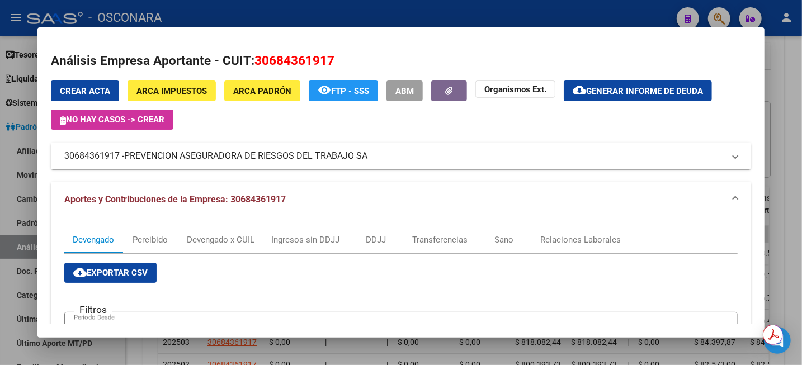
click at [793, 47] on div at bounding box center [401, 182] width 802 height 365
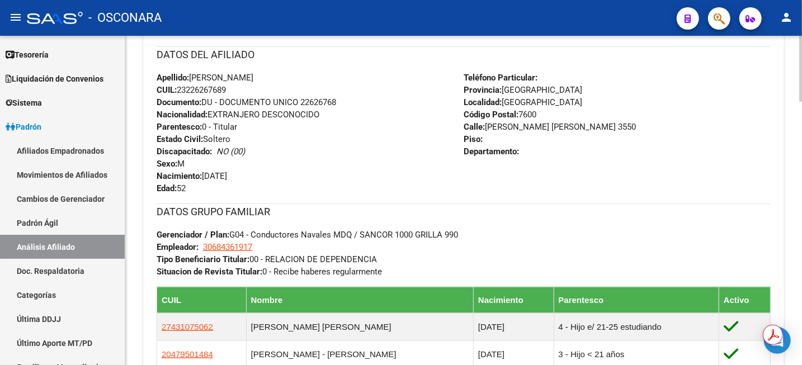
scroll to position [342, 0]
